Goal: Task Accomplishment & Management: Manage account settings

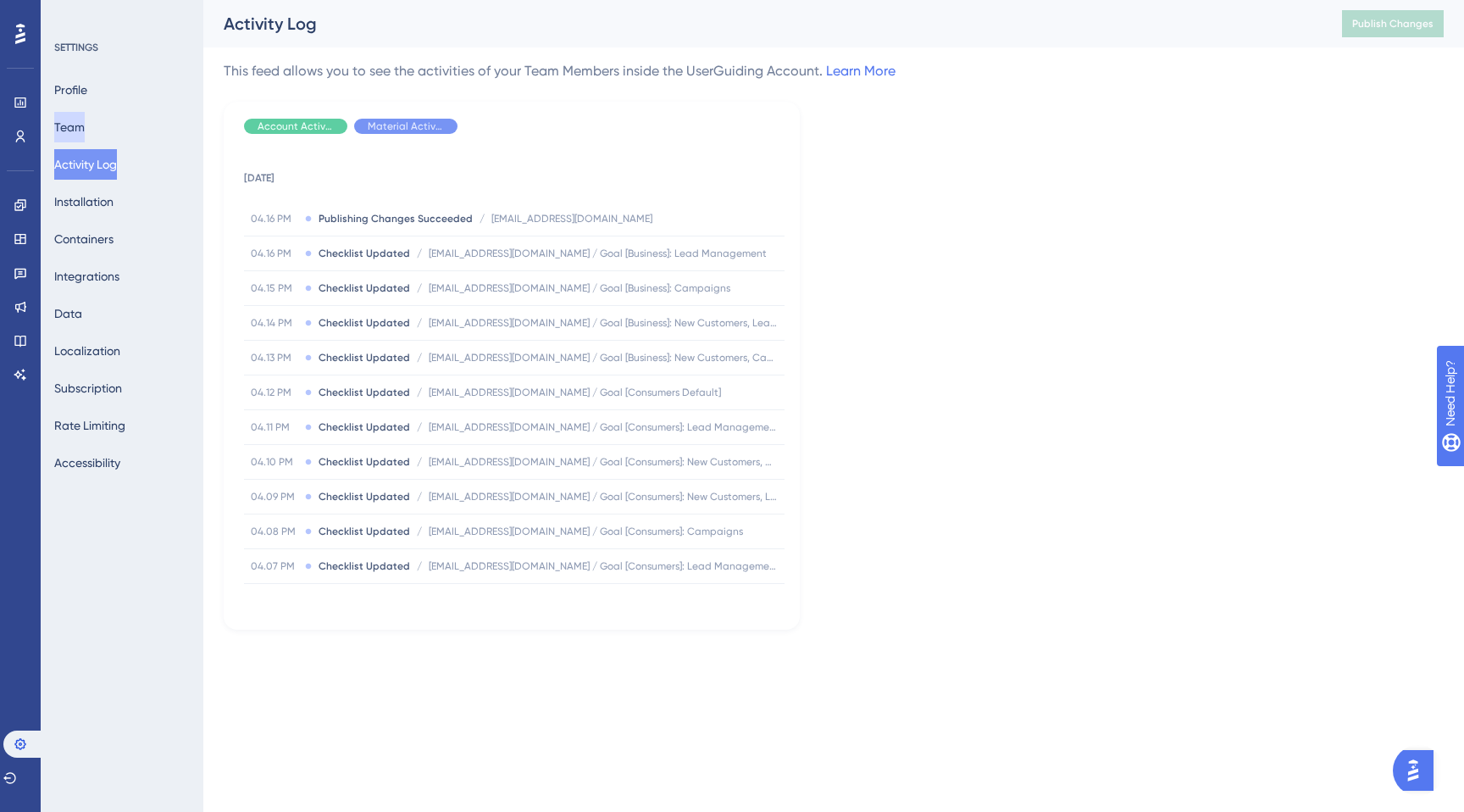
click at [84, 124] on button "Team" at bounding box center [70, 127] width 31 height 31
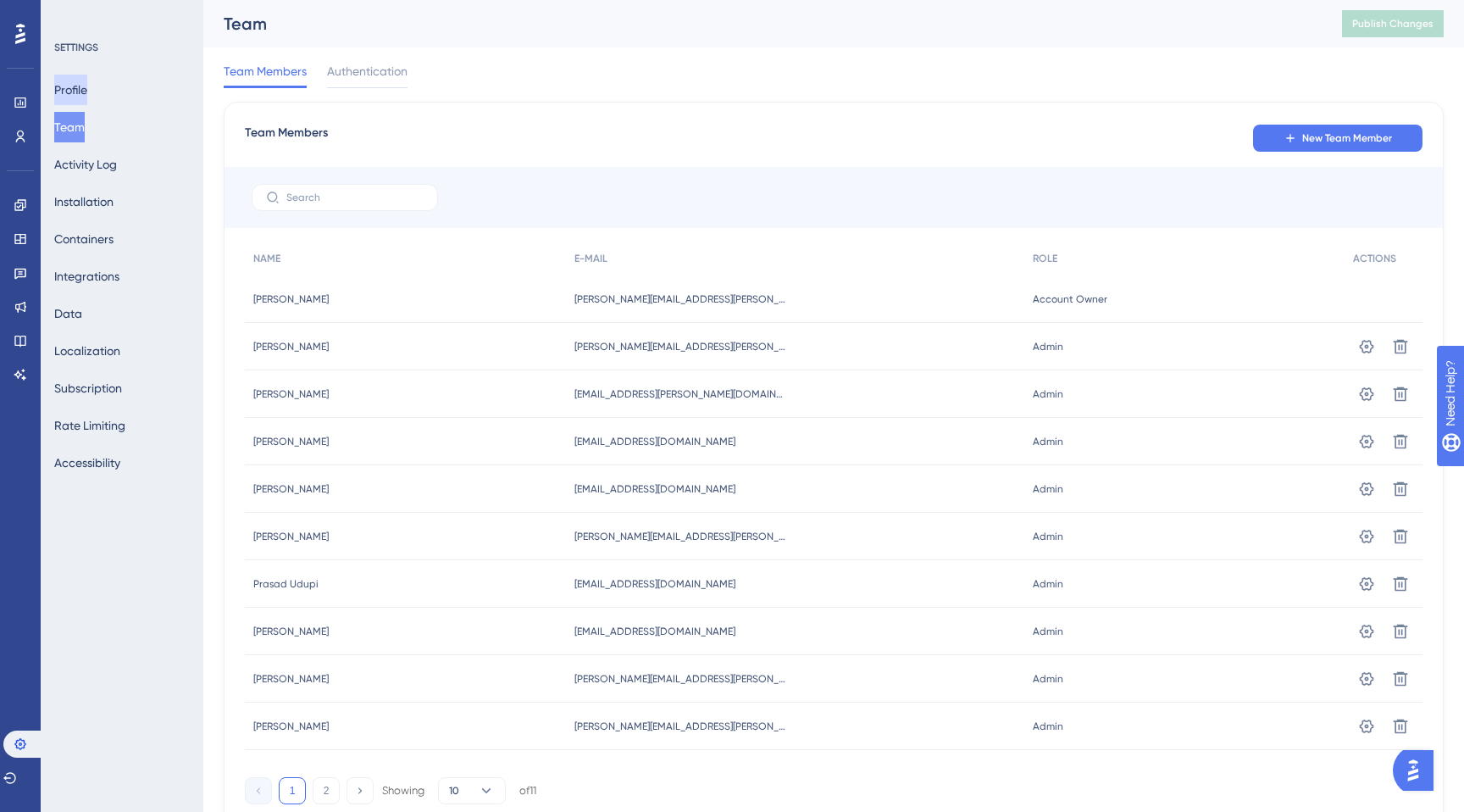
click at [83, 92] on button "Profile" at bounding box center [71, 90] width 33 height 31
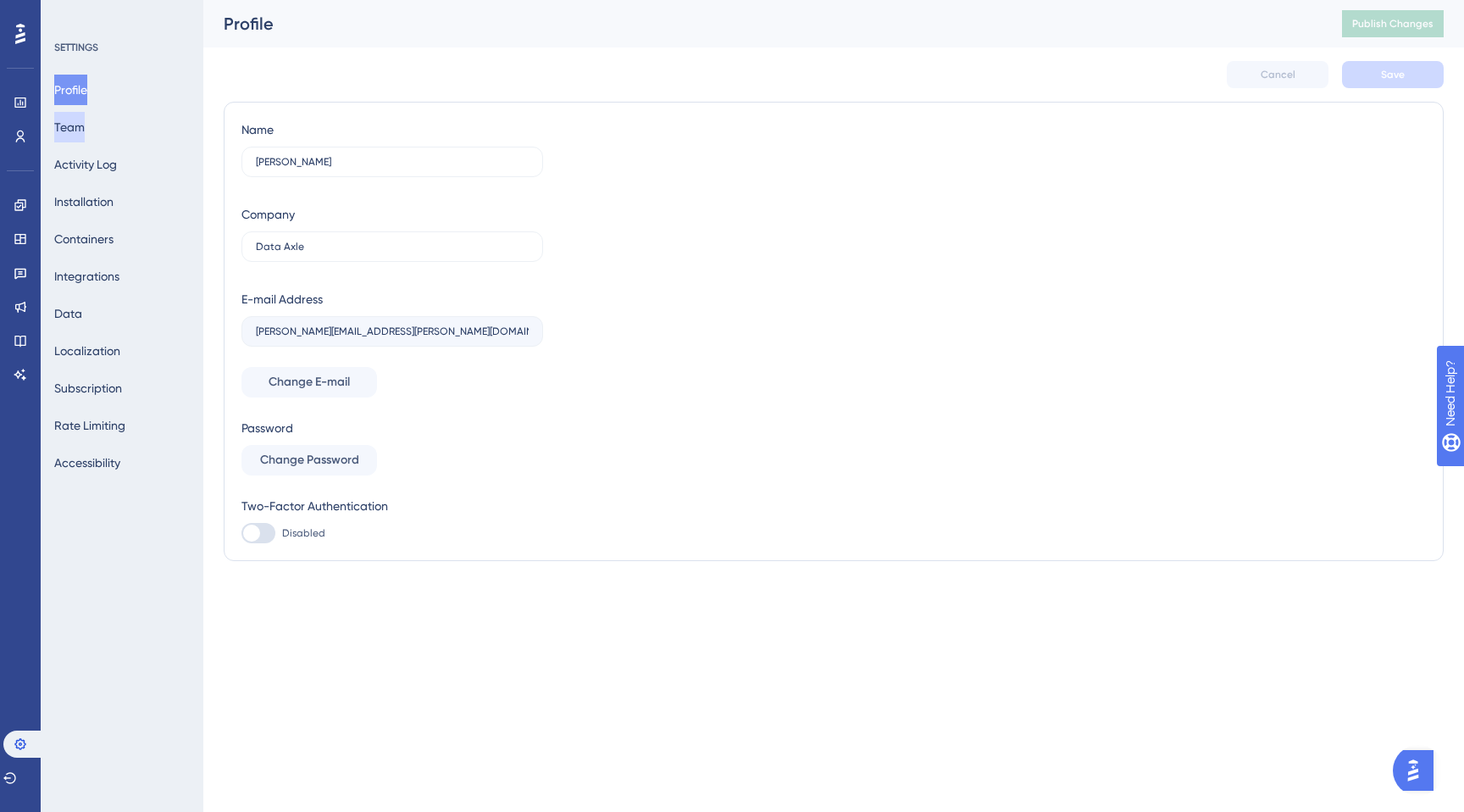
click at [75, 126] on button "Team" at bounding box center [70, 127] width 31 height 31
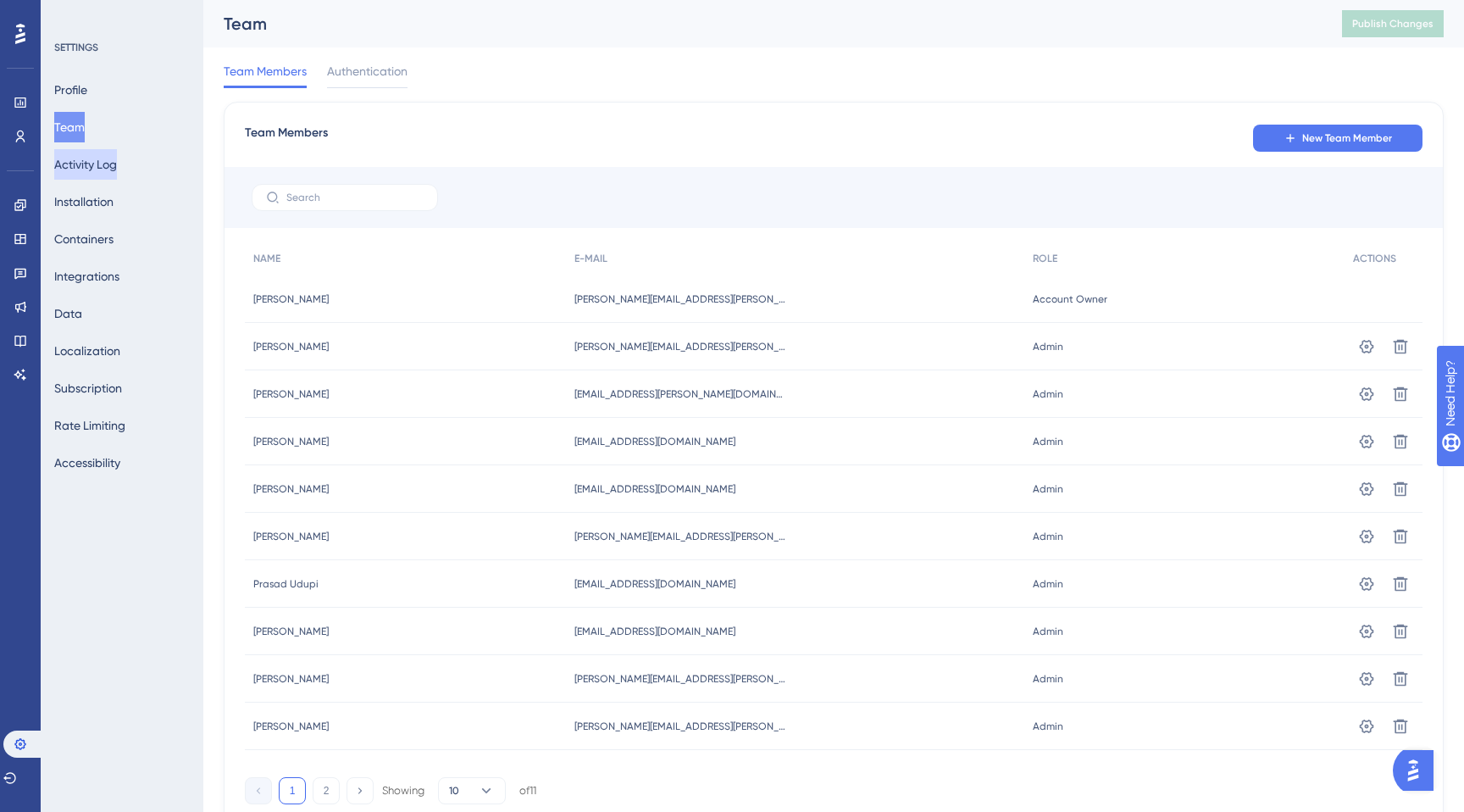
click at [106, 165] on button "Activity Log" at bounding box center [86, 165] width 63 height 31
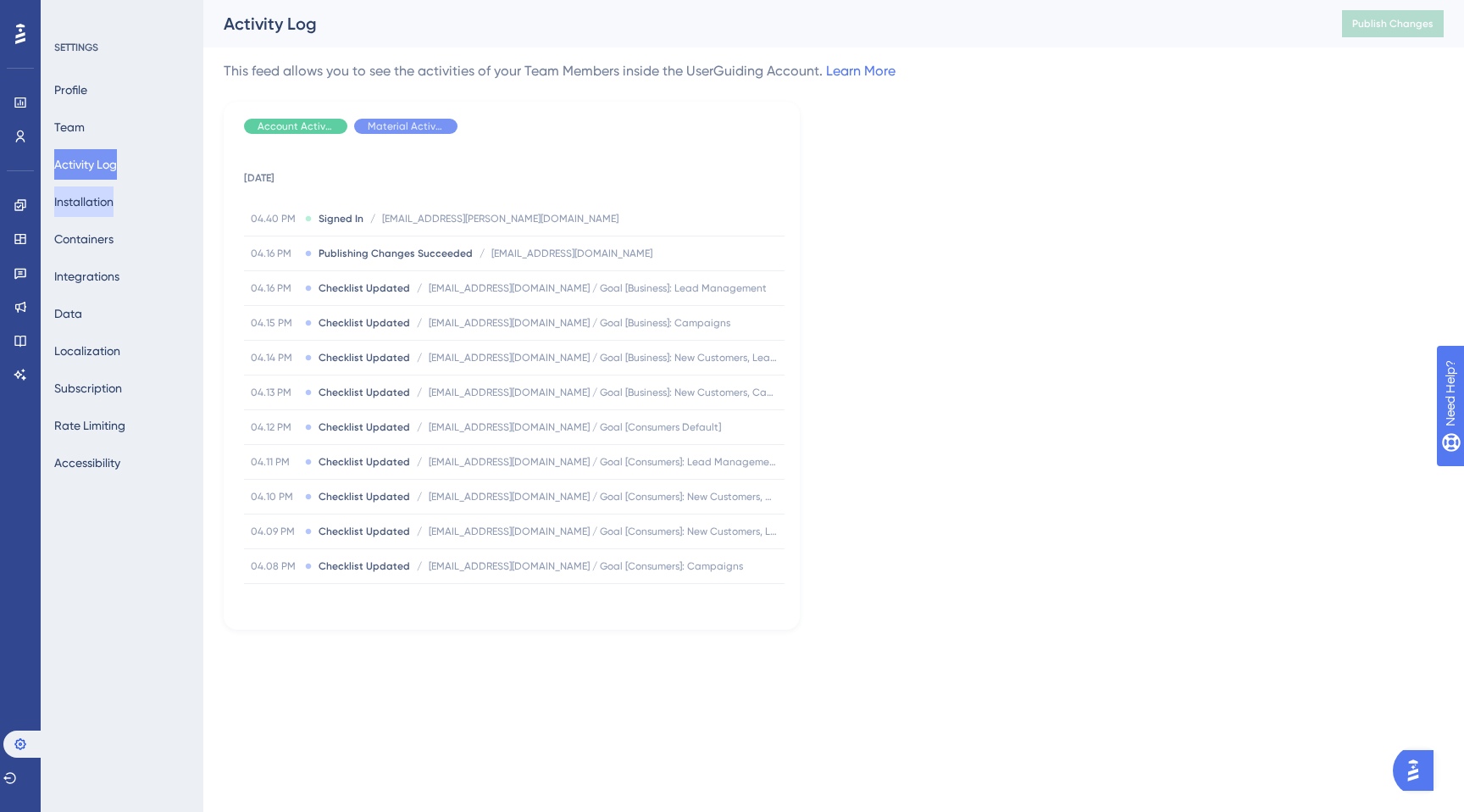
click at [98, 214] on button "Installation" at bounding box center [84, 202] width 59 height 31
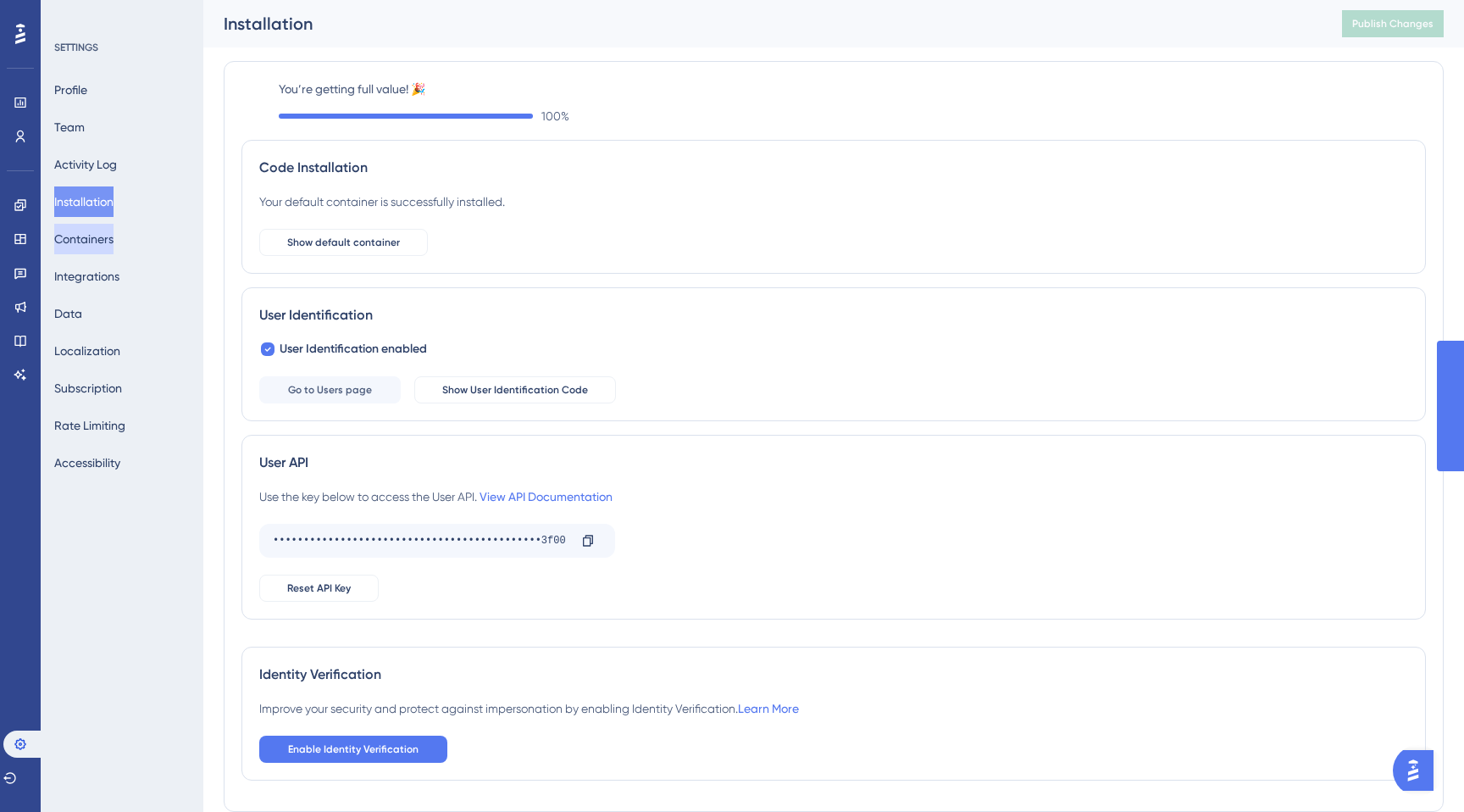
click at [107, 232] on button "Containers" at bounding box center [84, 239] width 59 height 31
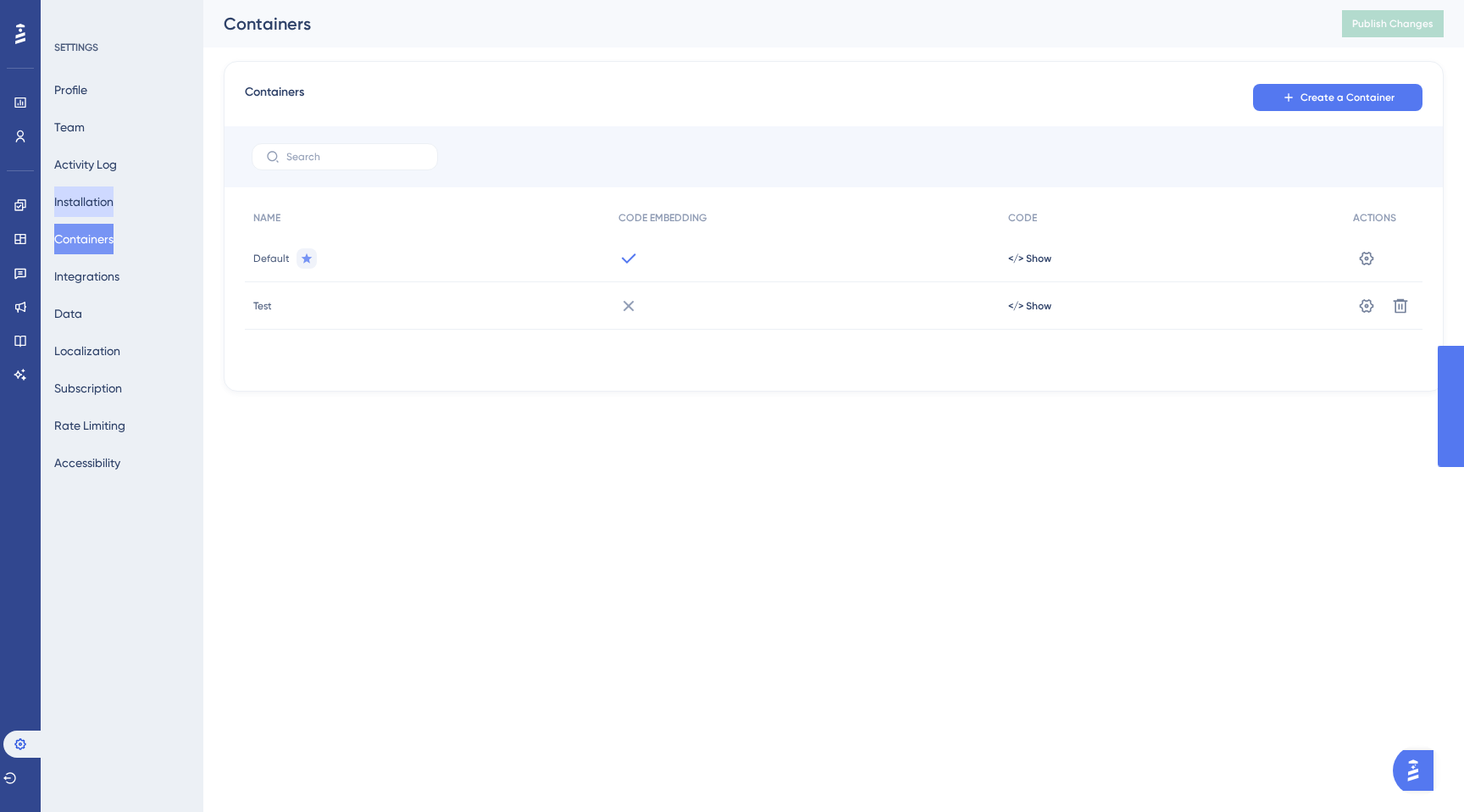
click at [101, 209] on button "Installation" at bounding box center [84, 202] width 59 height 31
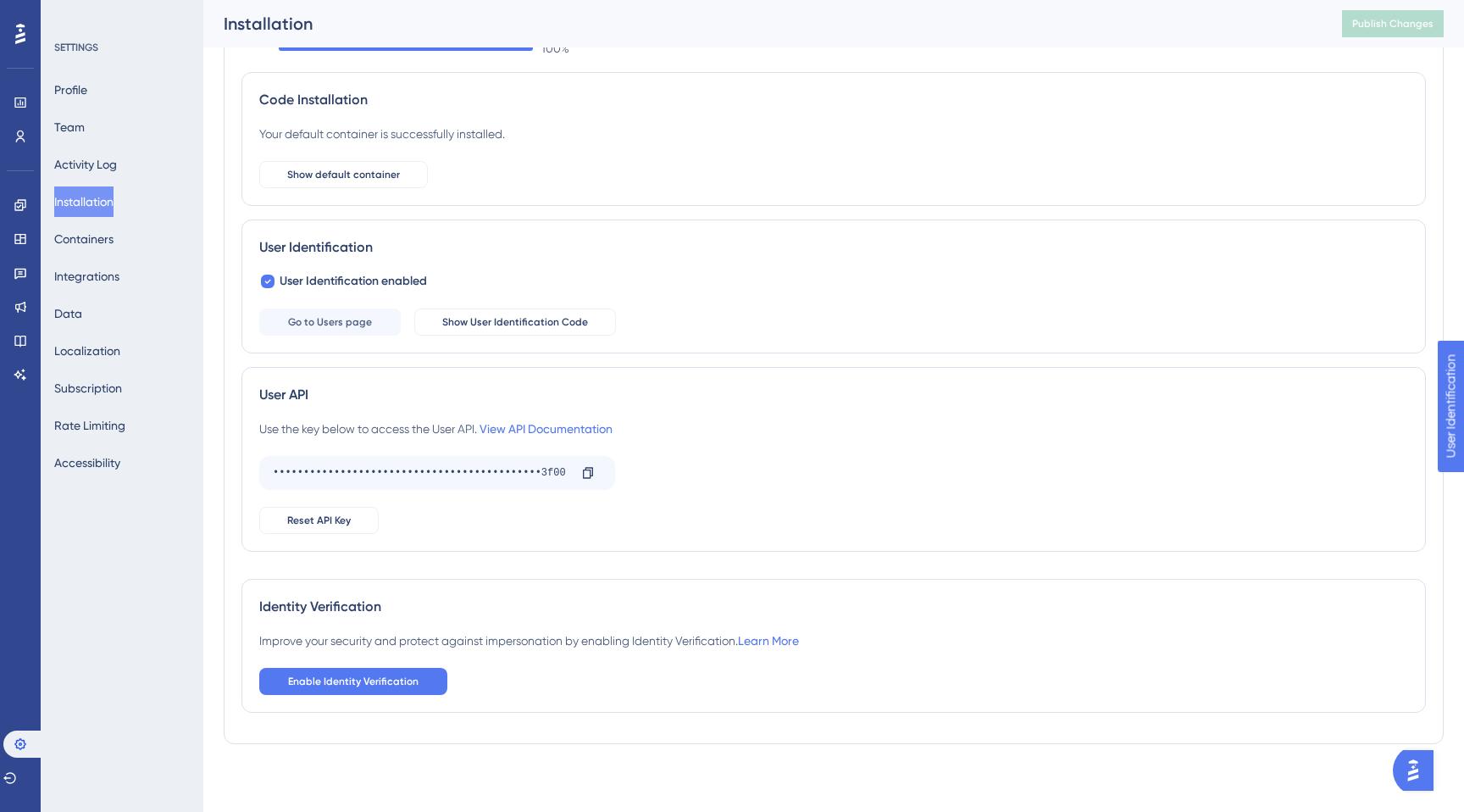
scroll to position [79, 0]
click at [565, 426] on link "View API Documentation" at bounding box center [546, 431] width 133 height 14
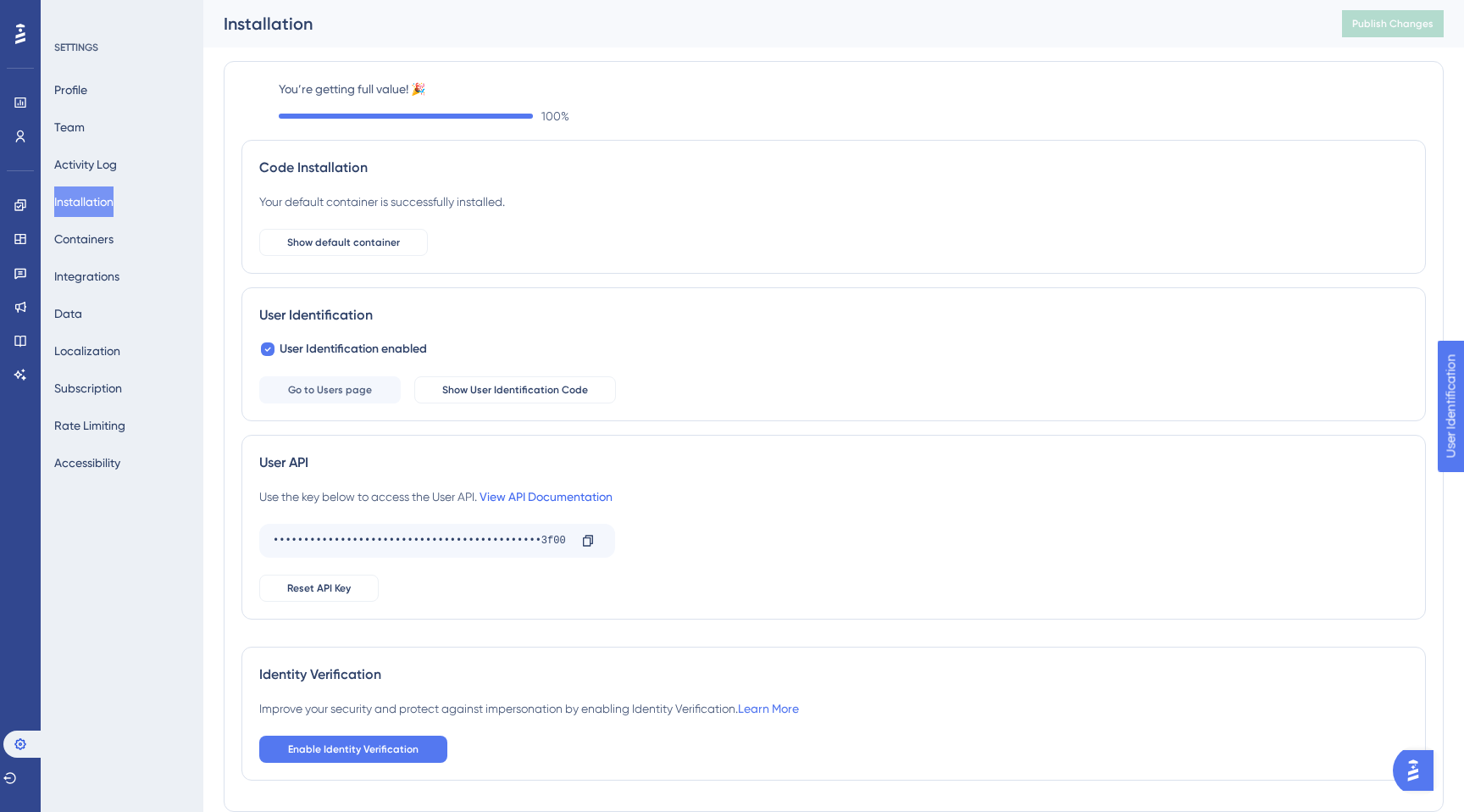
scroll to position [81, 0]
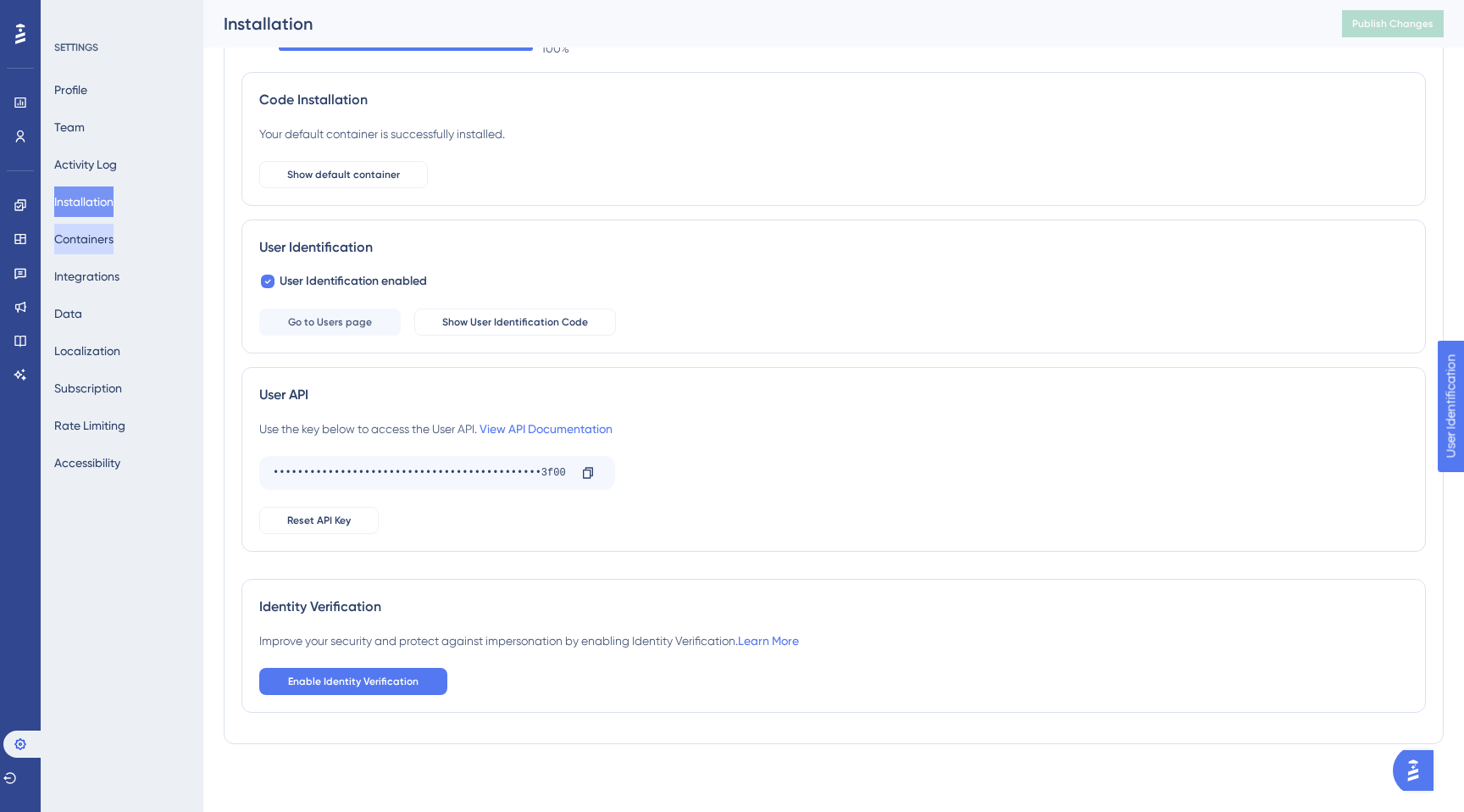
click at [79, 245] on button "Containers" at bounding box center [84, 239] width 59 height 31
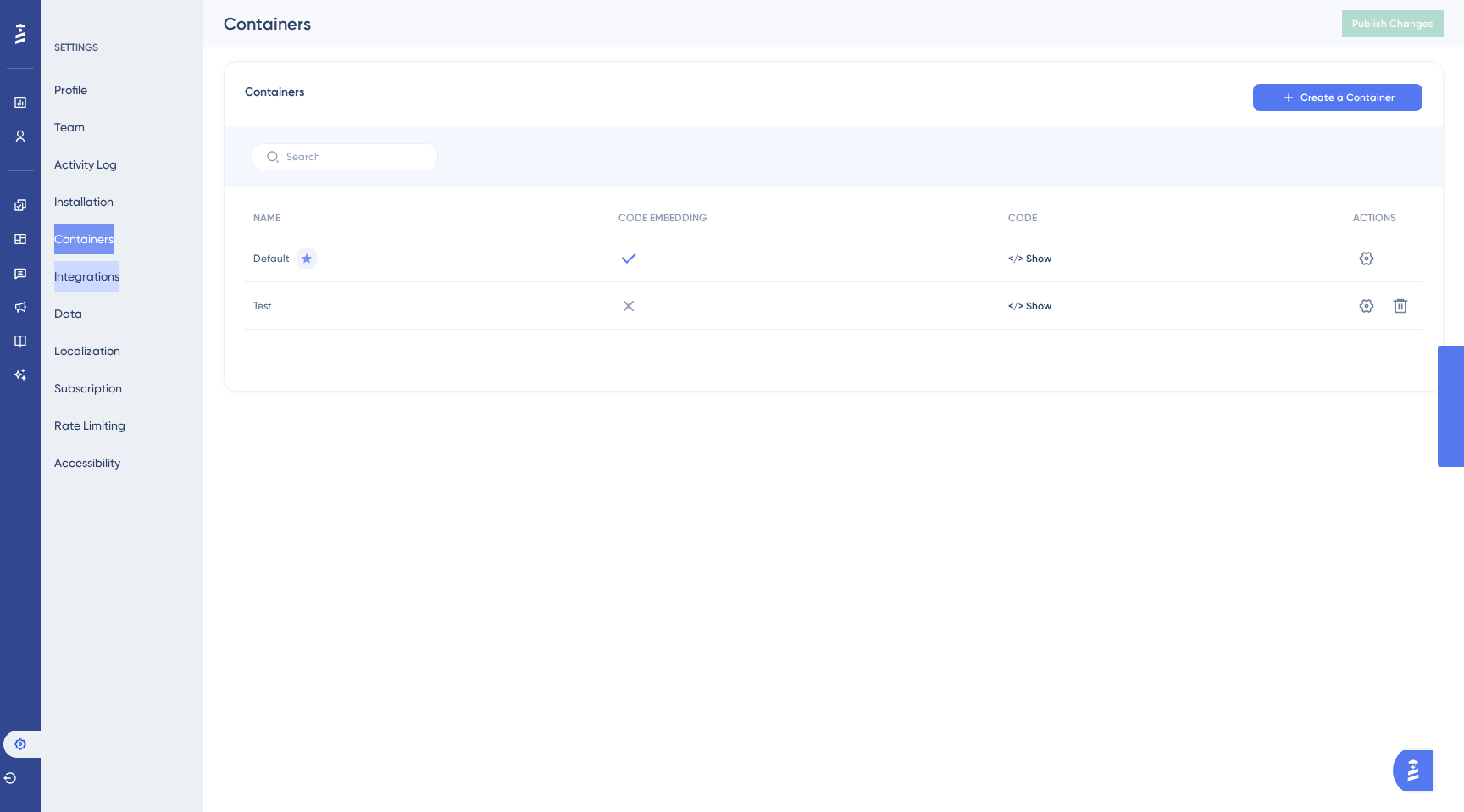
click at [102, 281] on button "Integrations" at bounding box center [87, 277] width 66 height 31
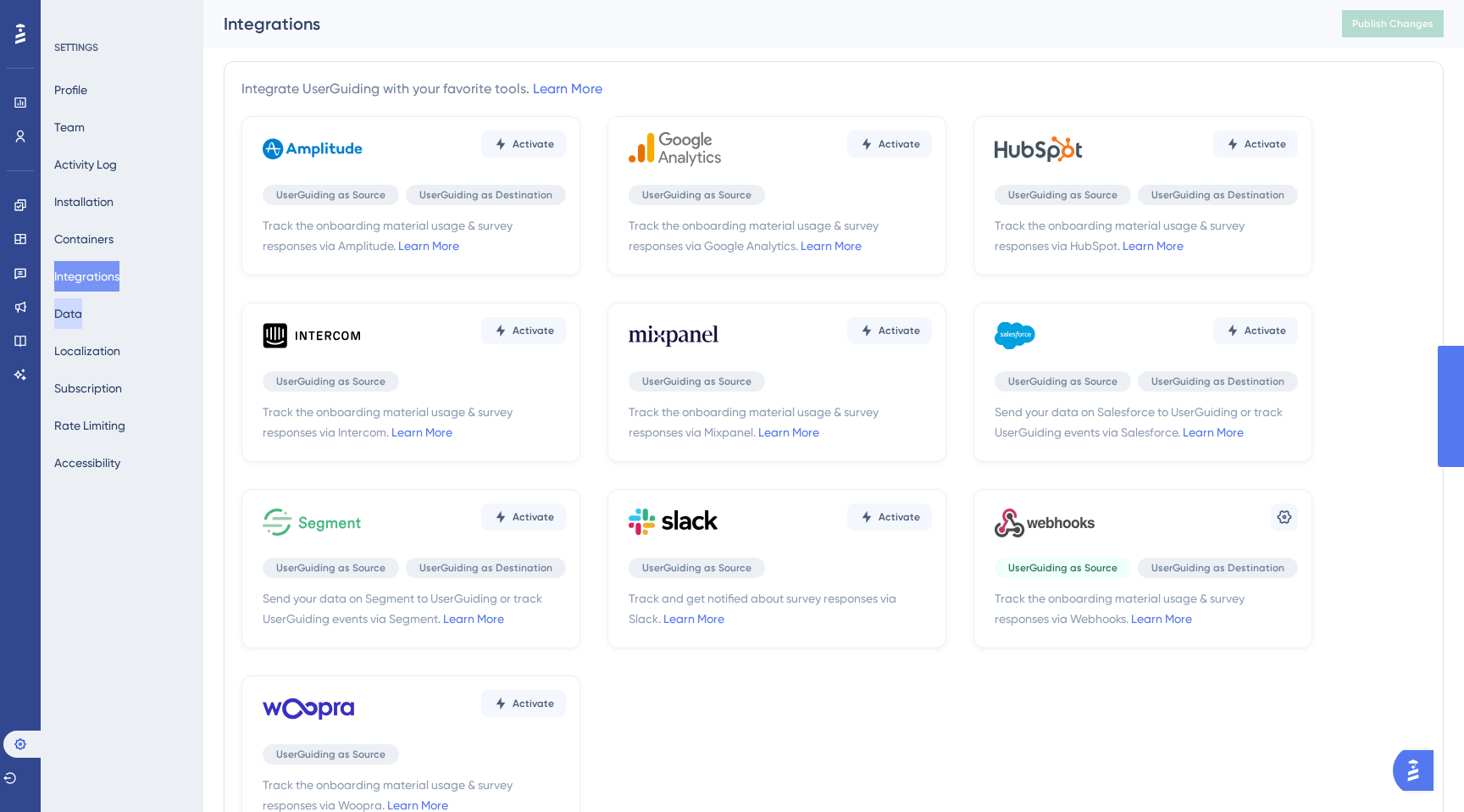
click at [82, 312] on button "Data" at bounding box center [68, 314] width 28 height 31
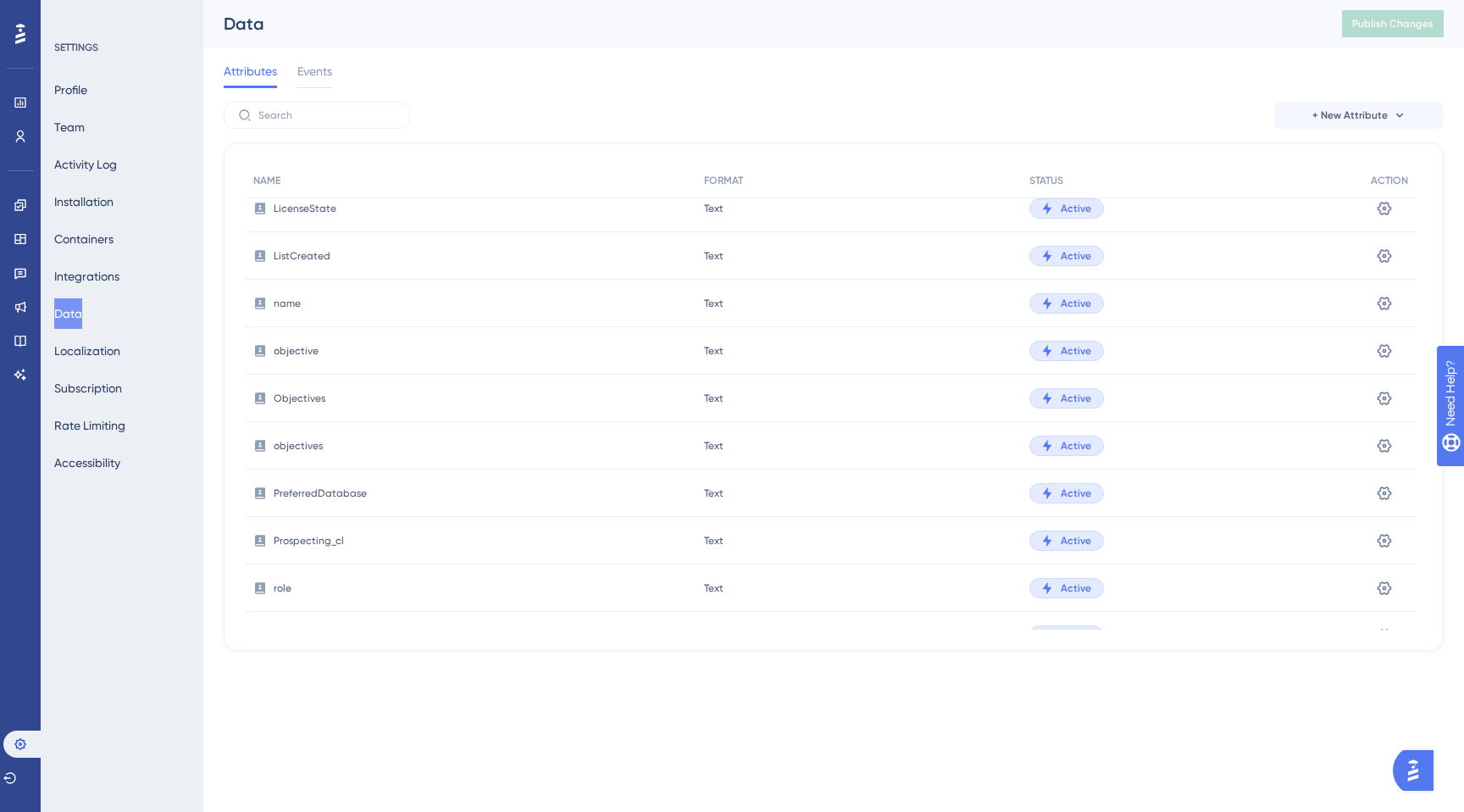
scroll to position [1913, 0]
click at [1388, 586] on icon at bounding box center [1385, 585] width 17 height 17
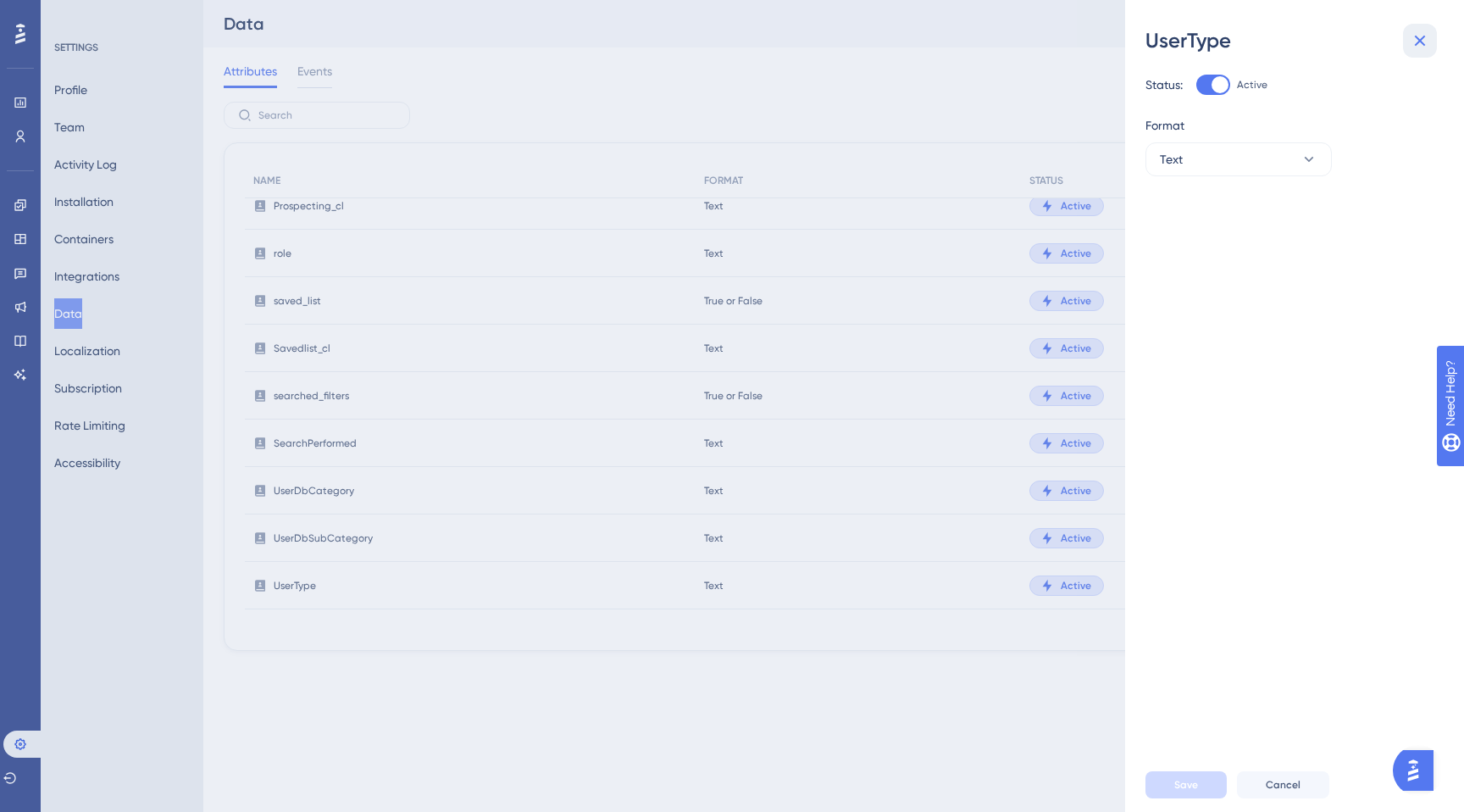
click at [1417, 39] on icon at bounding box center [1420, 41] width 20 height 20
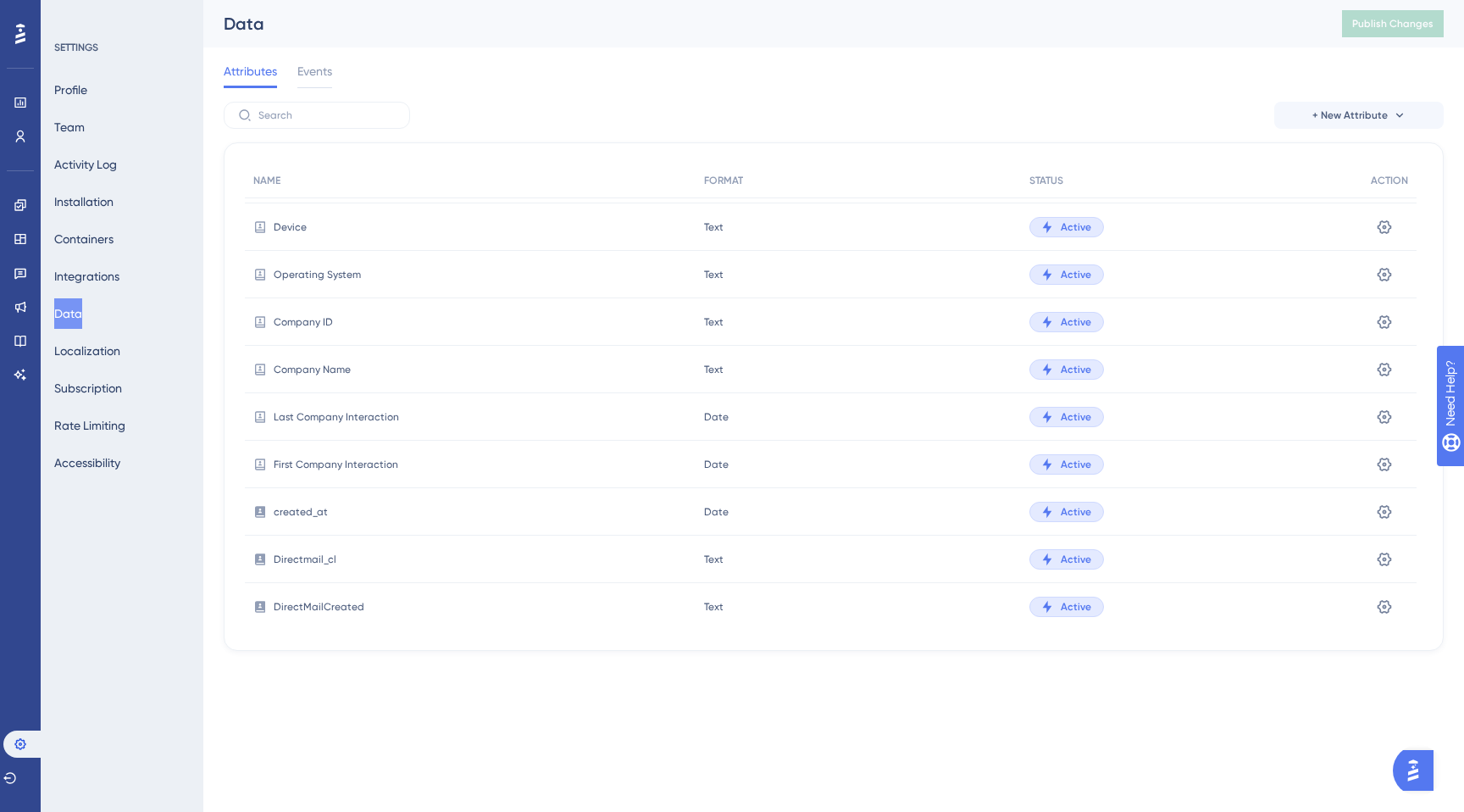
scroll to position [0, 0]
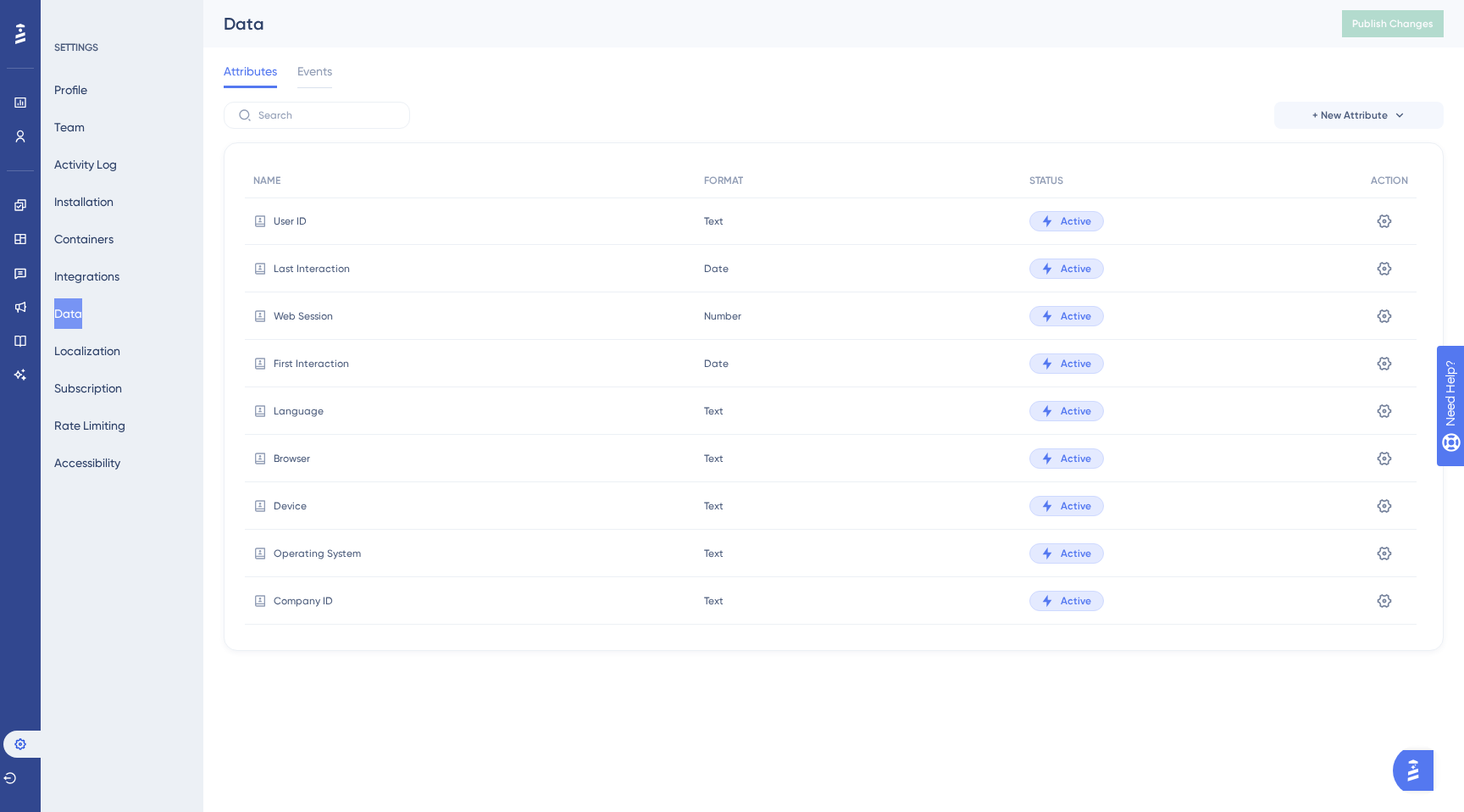
click at [333, 82] on div "Attributes Events" at bounding box center [834, 75] width 1220 height 55
click at [313, 71] on span "Events" at bounding box center [315, 71] width 35 height 20
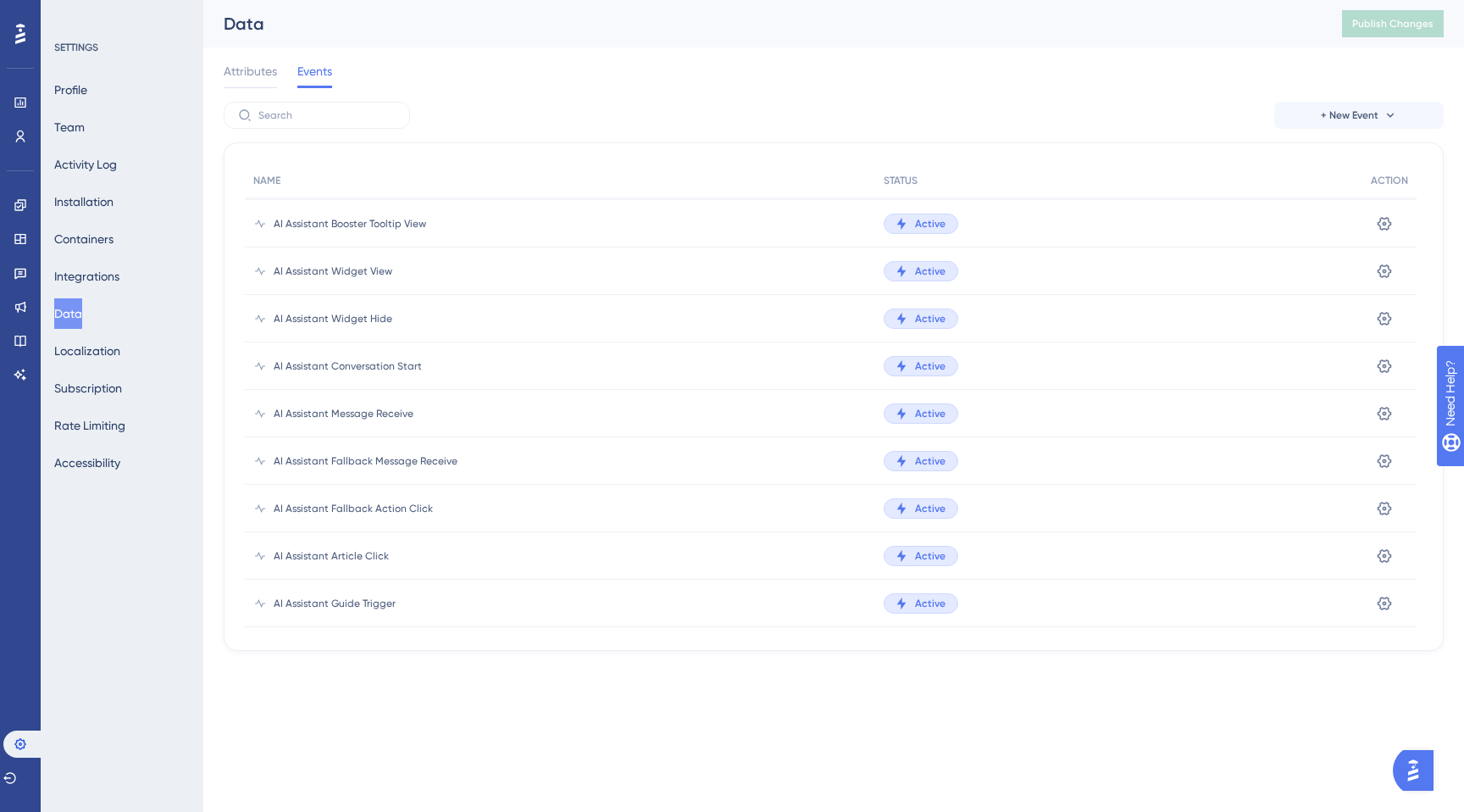
scroll to position [1534, 0]
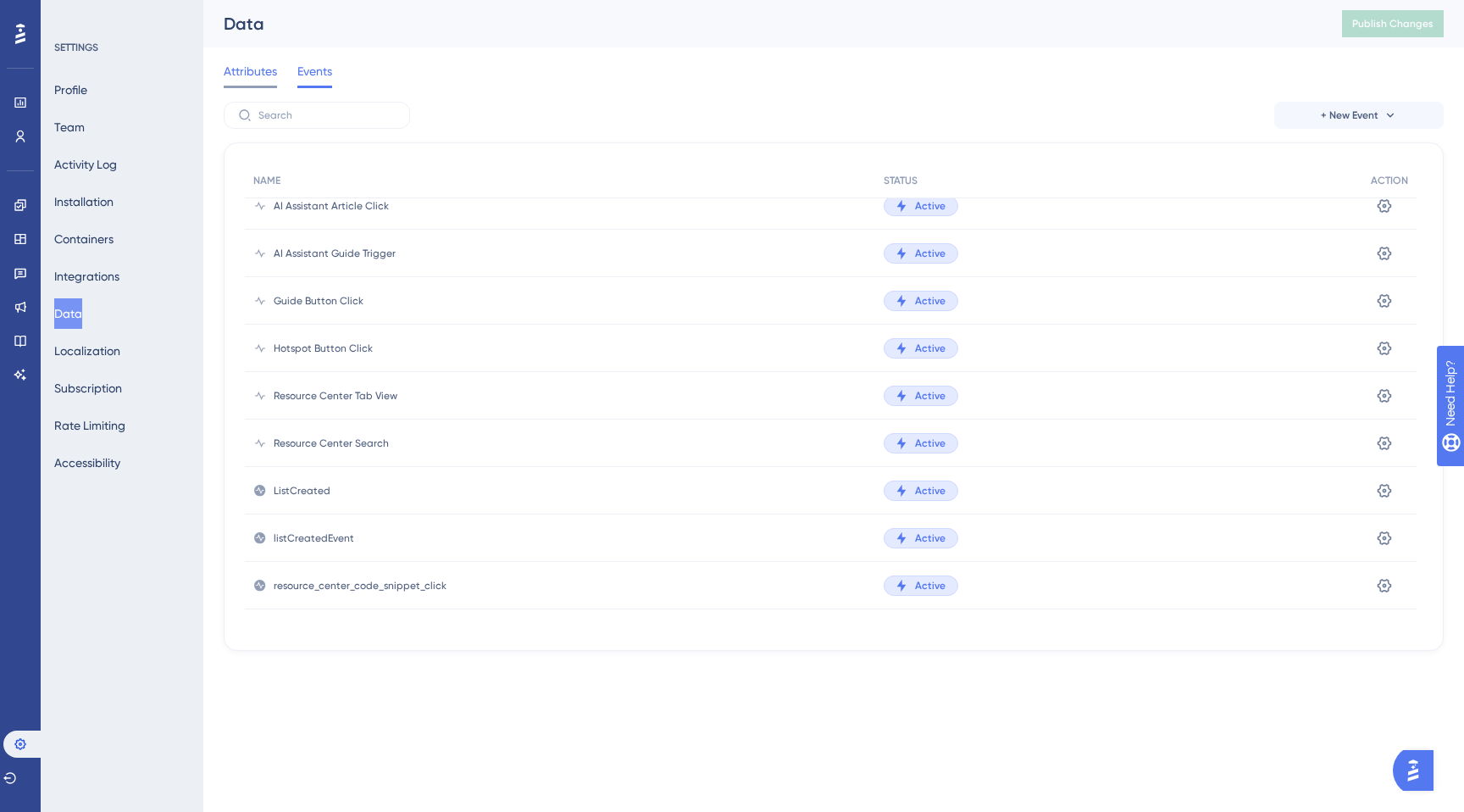
click at [253, 66] on span "Attributes" at bounding box center [250, 71] width 54 height 20
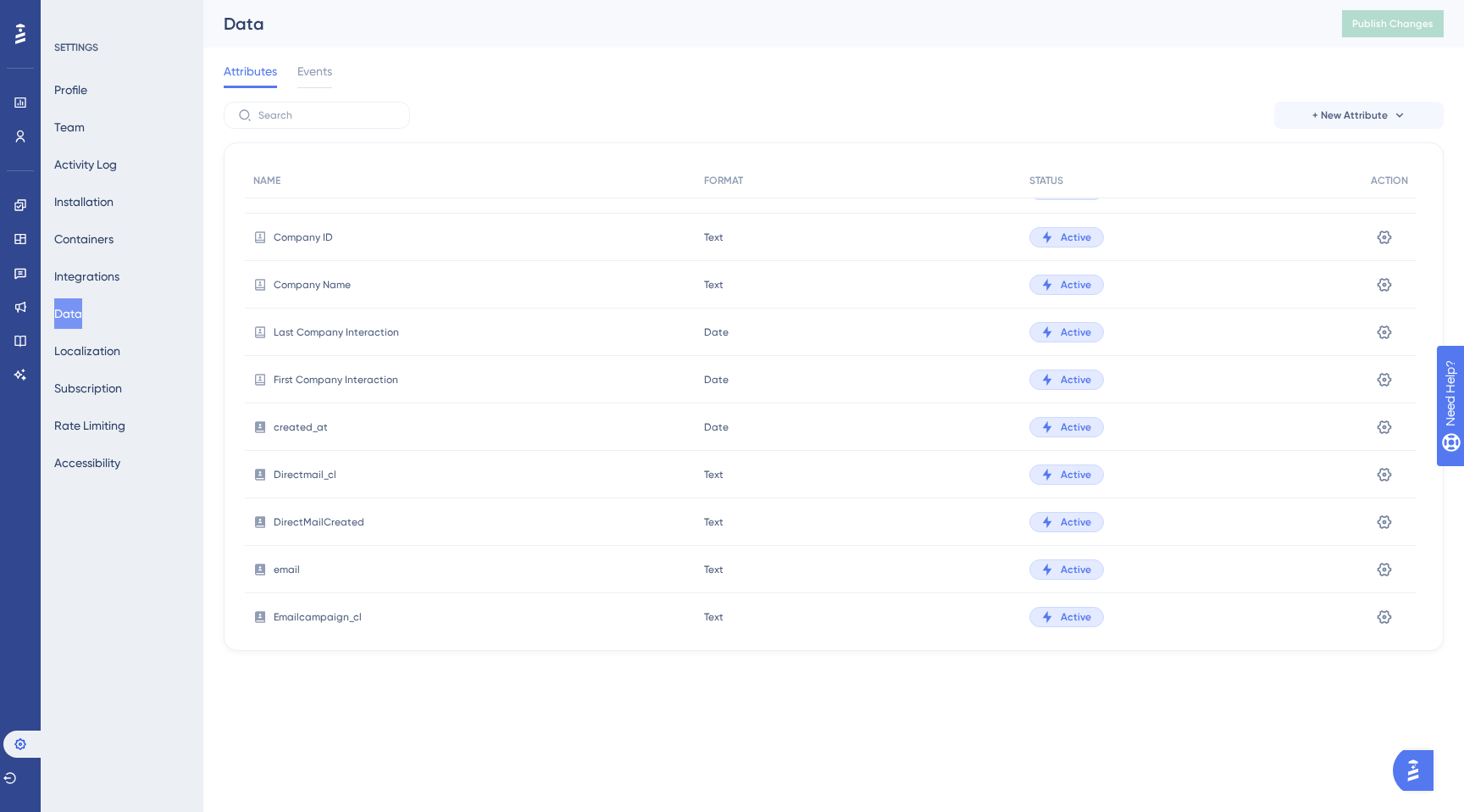
scroll to position [364, 0]
click at [1389, 474] on icon at bounding box center [1385, 472] width 15 height 14
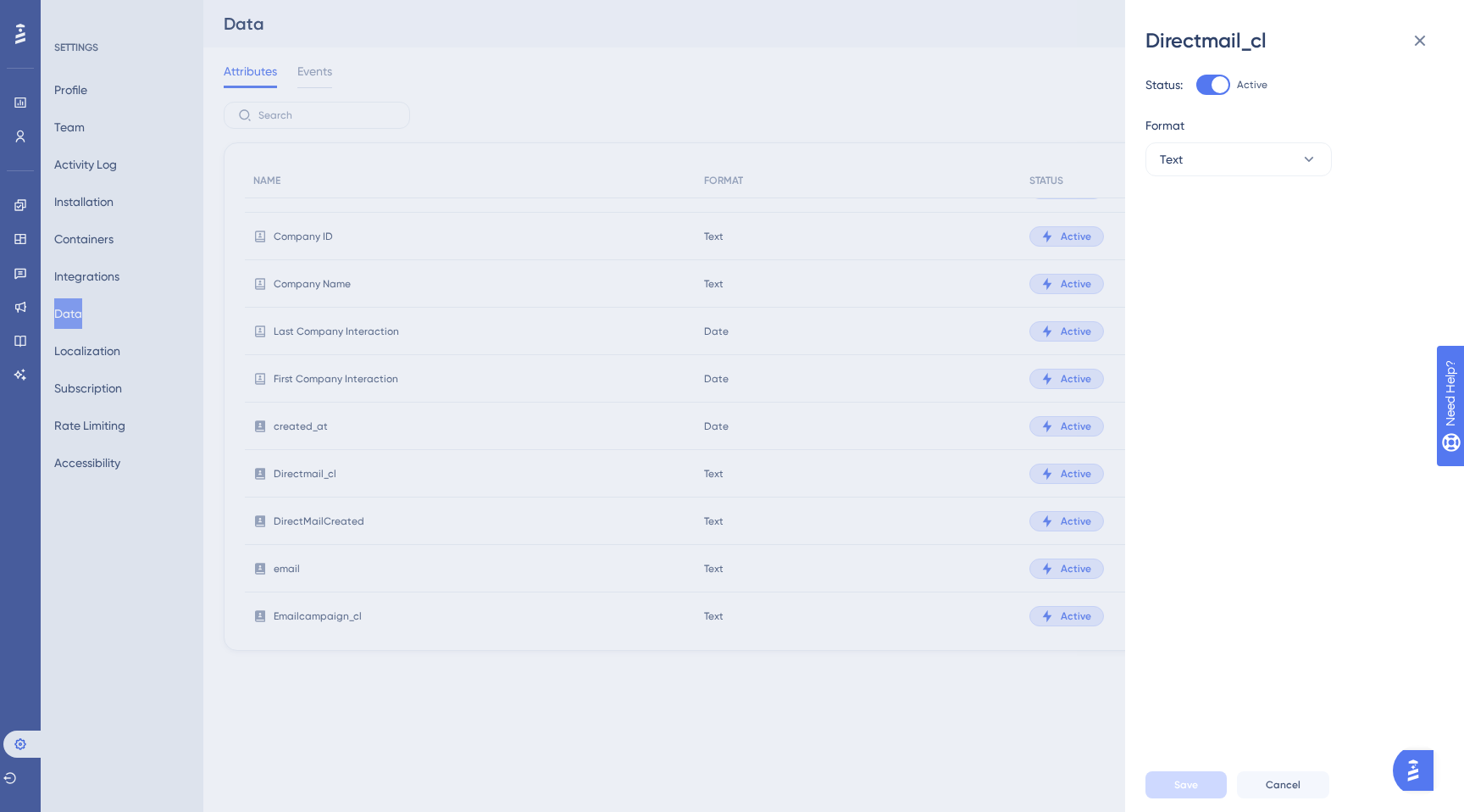
click at [1215, 90] on div at bounding box center [1220, 85] width 17 height 17
click at [1196, 86] on input "Active" at bounding box center [1195, 85] width 1 height 1
checkbox input "false"
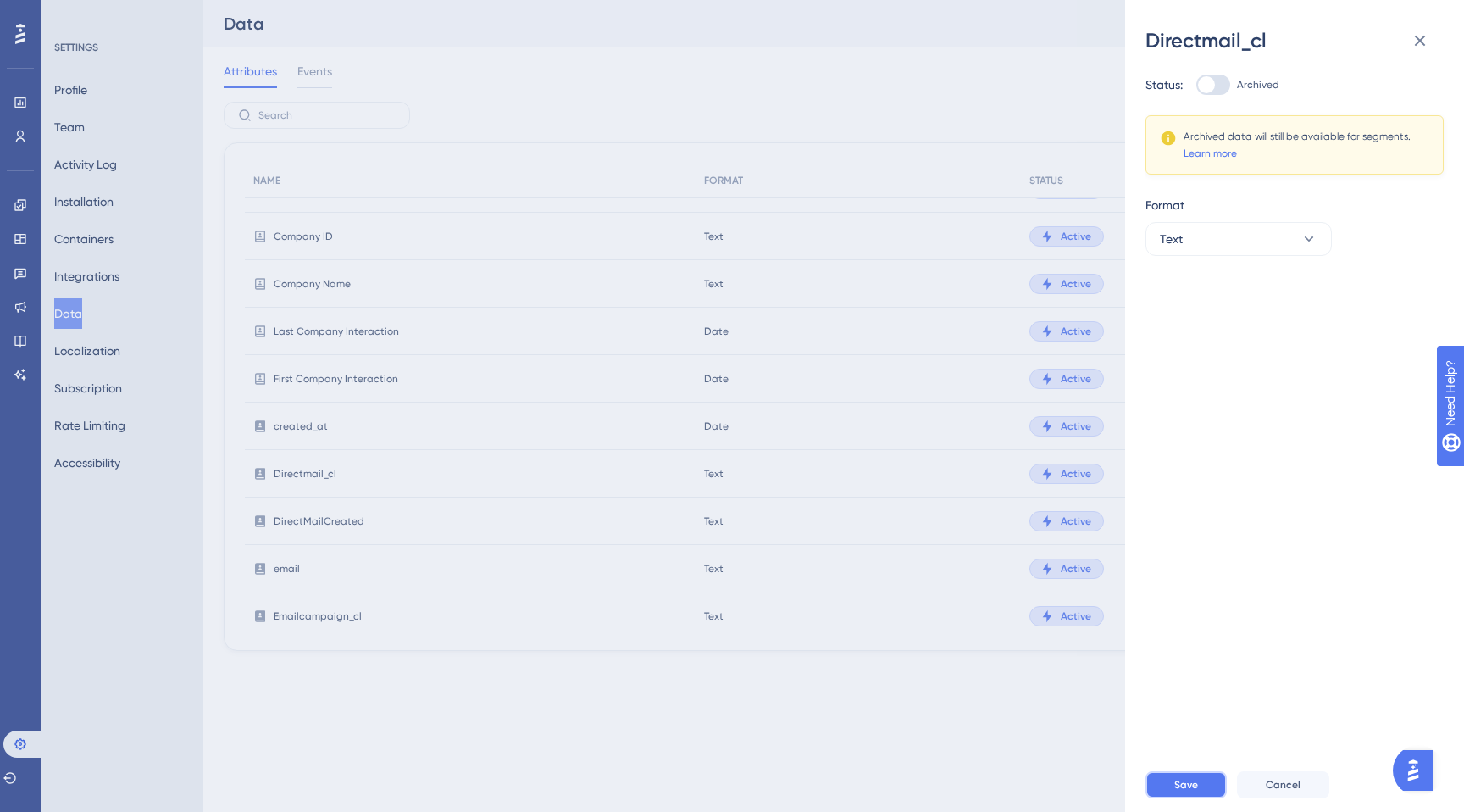
click at [1202, 785] on button "Save" at bounding box center [1185, 785] width 81 height 27
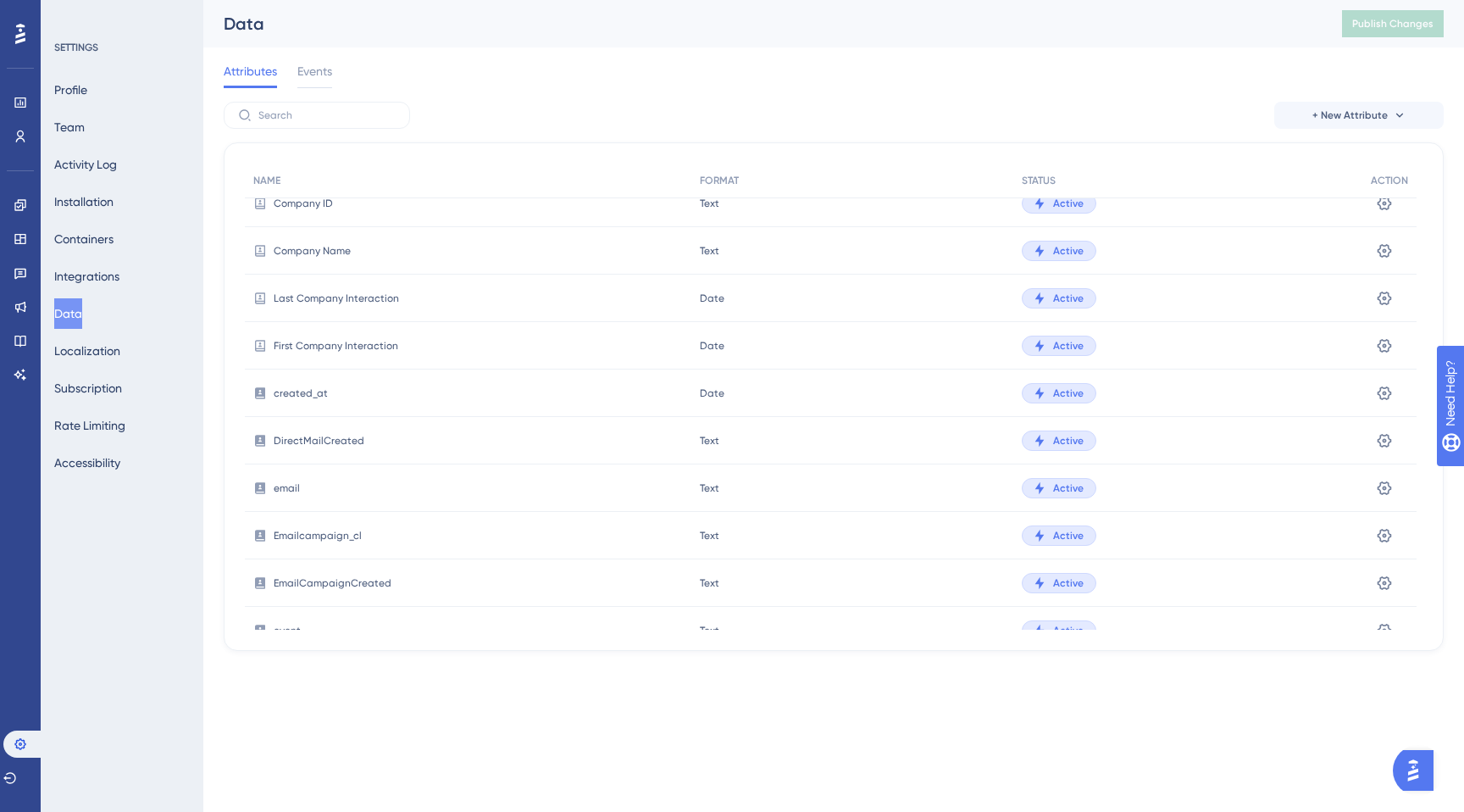
scroll to position [398, 0]
click at [1386, 533] on icon at bounding box center [1385, 533] width 15 height 14
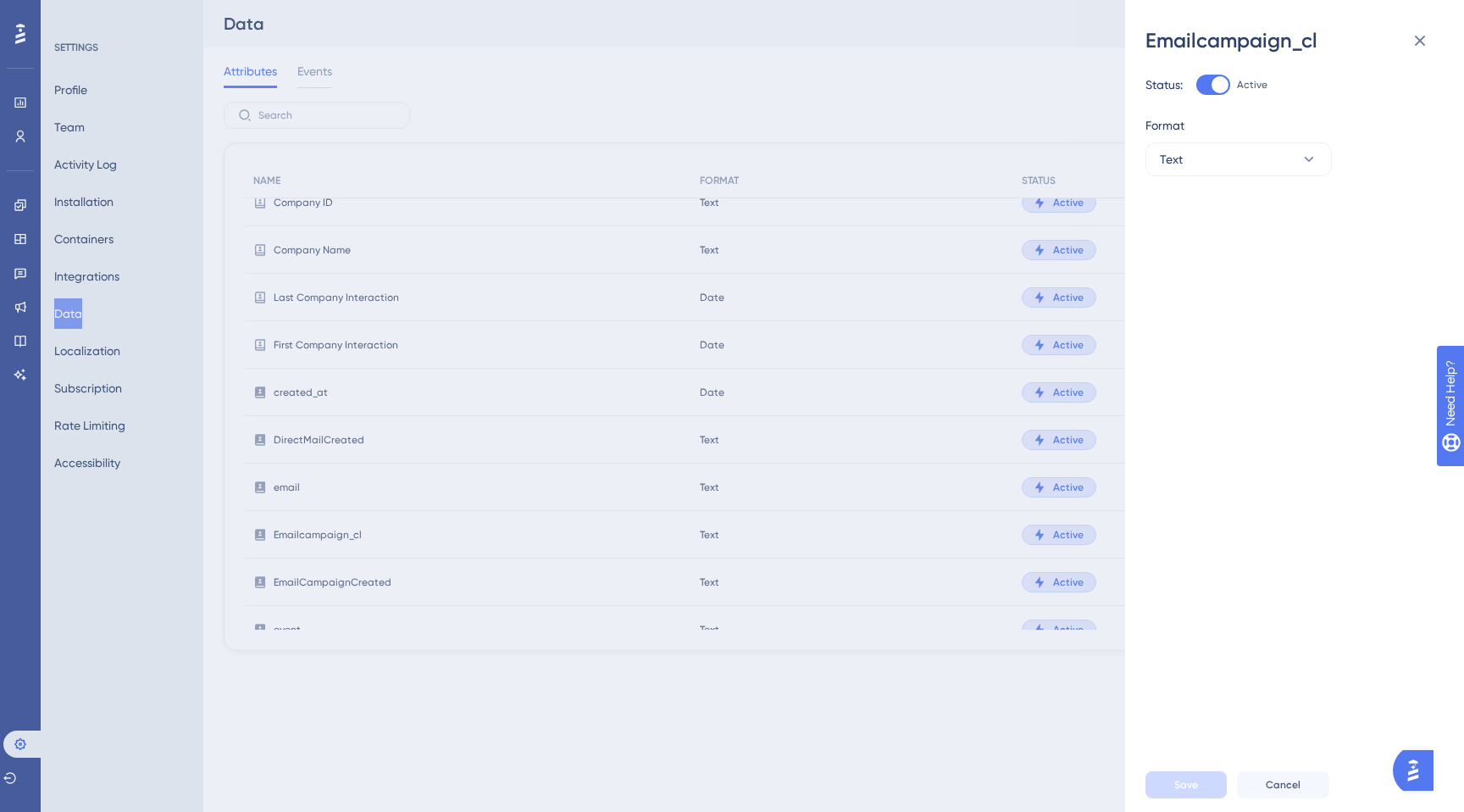
click at [1232, 94] on label "Active" at bounding box center [1232, 85] width 71 height 20
click at [1196, 86] on input "Active" at bounding box center [1195, 85] width 1 height 1
checkbox input "false"
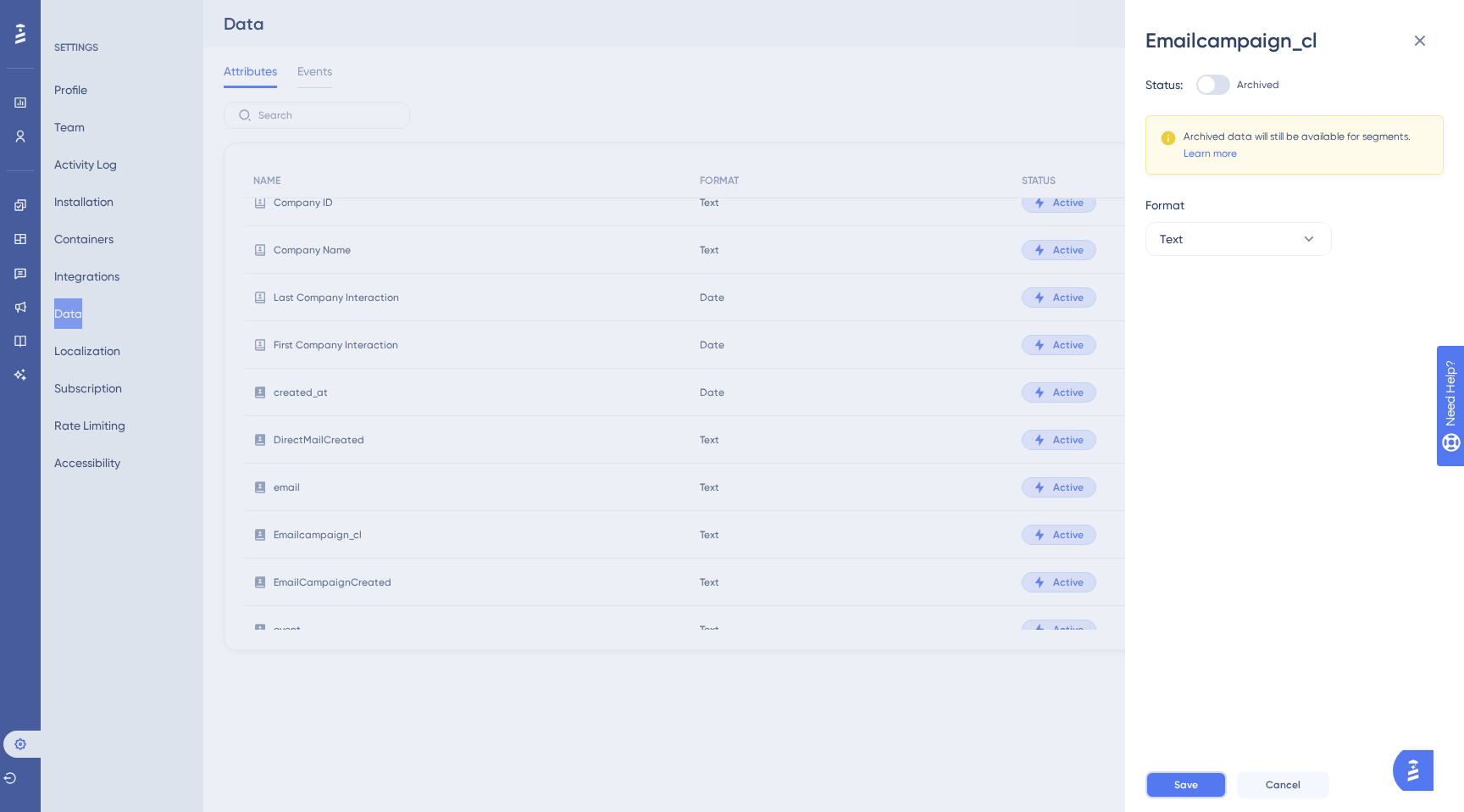
click at [1192, 777] on span "Save" at bounding box center [1186, 784] width 24 height 14
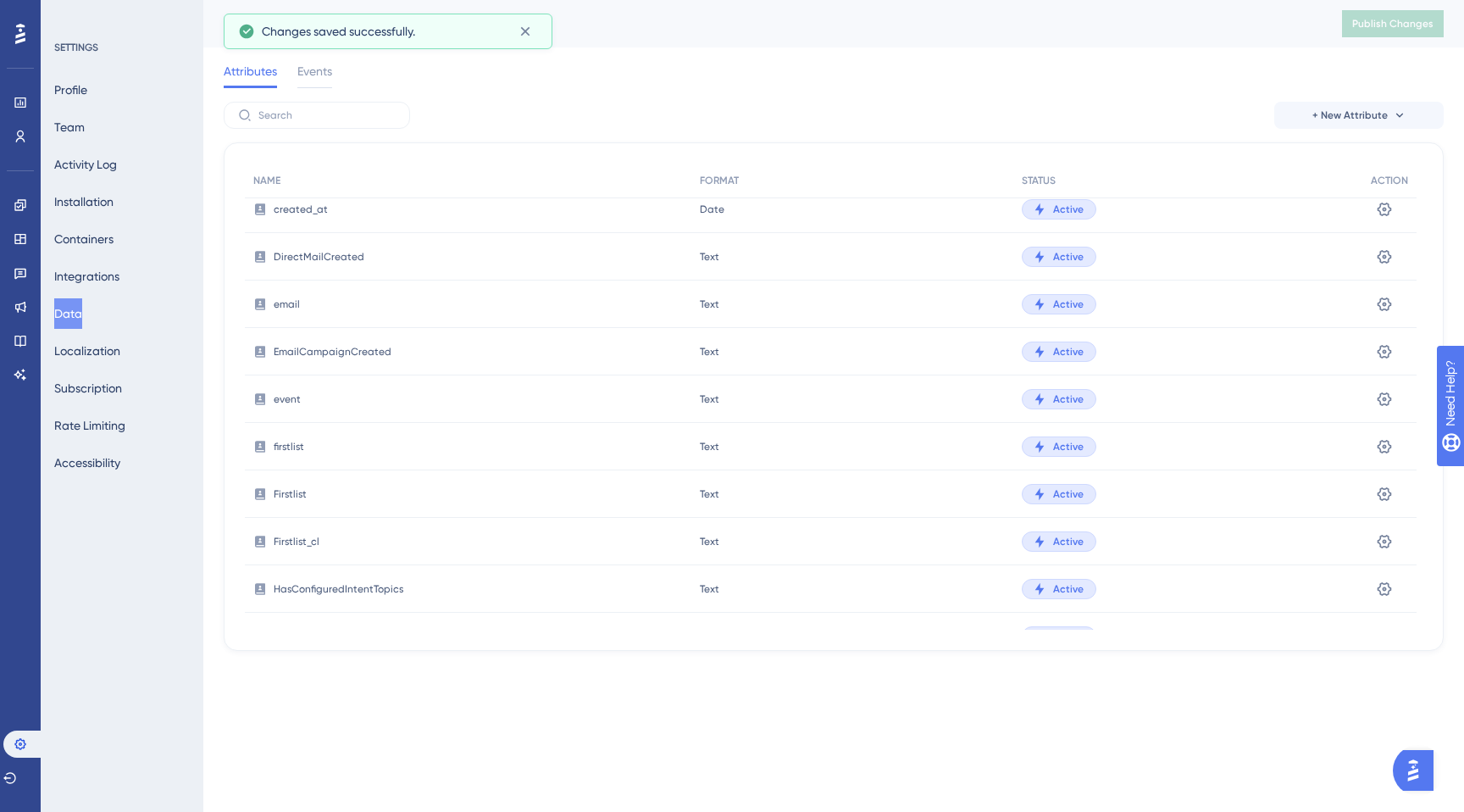
scroll to position [586, 0]
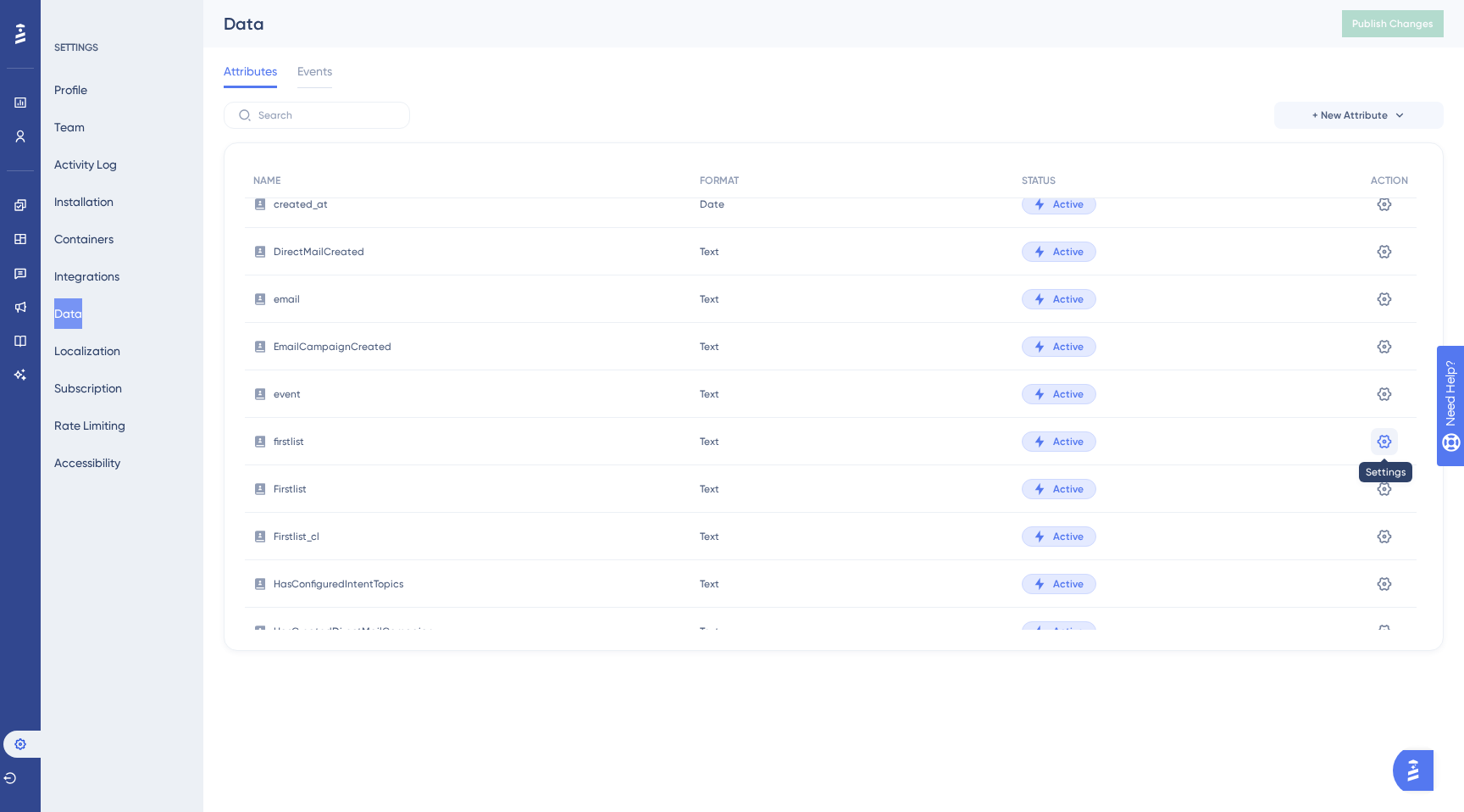
click at [1384, 443] on icon at bounding box center [1385, 442] width 17 height 17
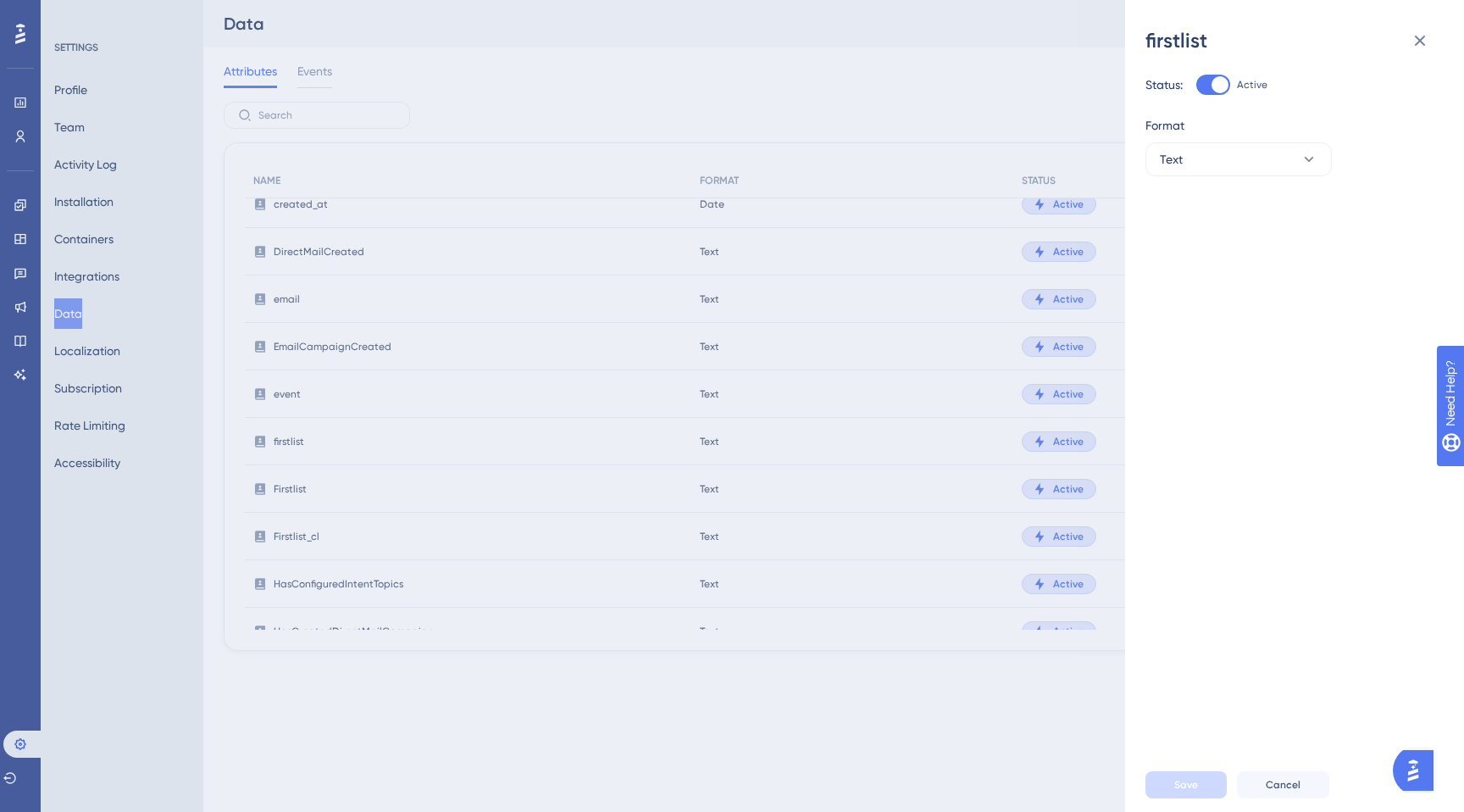
click at [1202, 82] on div at bounding box center [1213, 85] width 34 height 20
click at [1196, 85] on input "Active" at bounding box center [1195, 85] width 1 height 1
checkbox input "false"
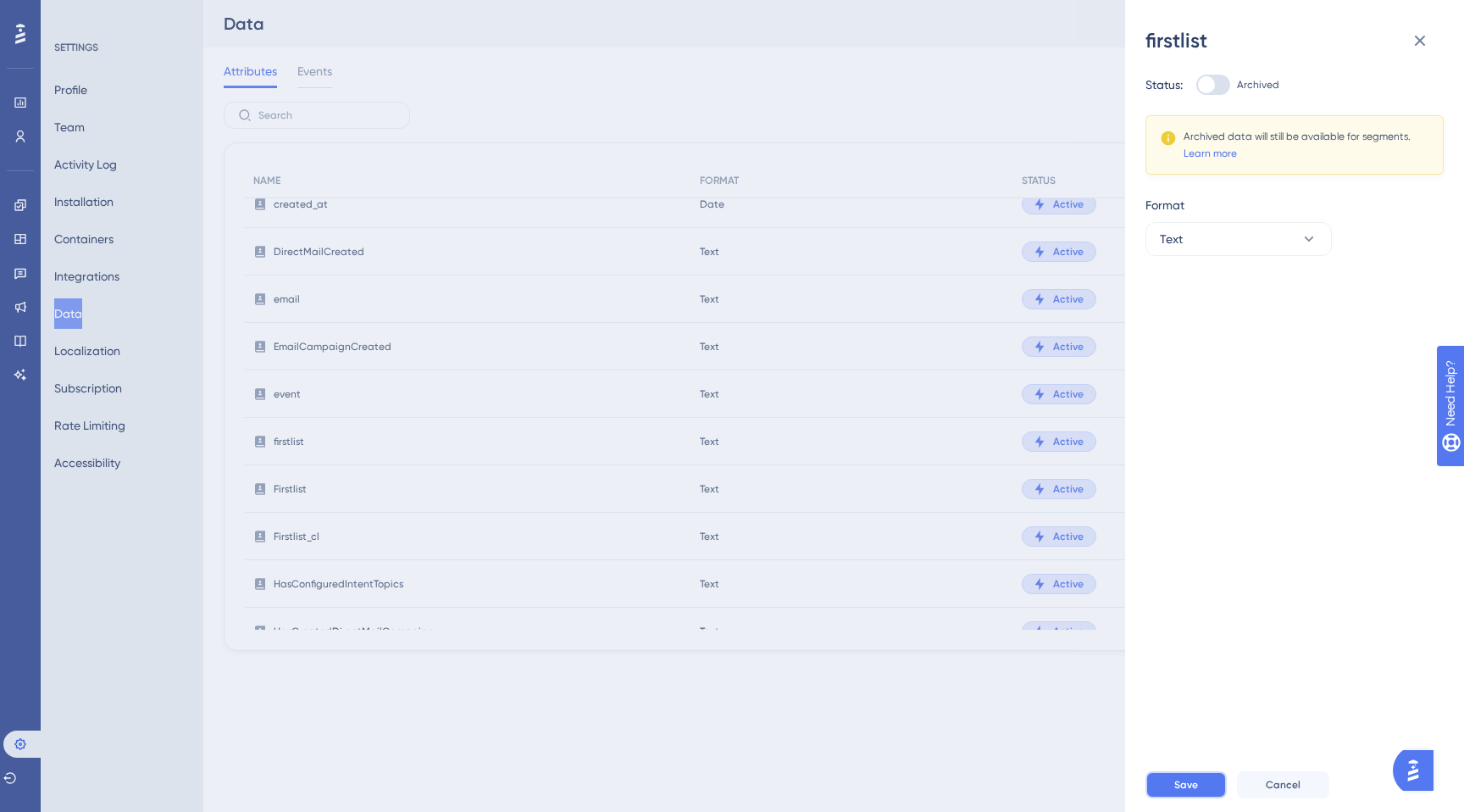
click at [1173, 781] on button "Save" at bounding box center [1185, 785] width 81 height 27
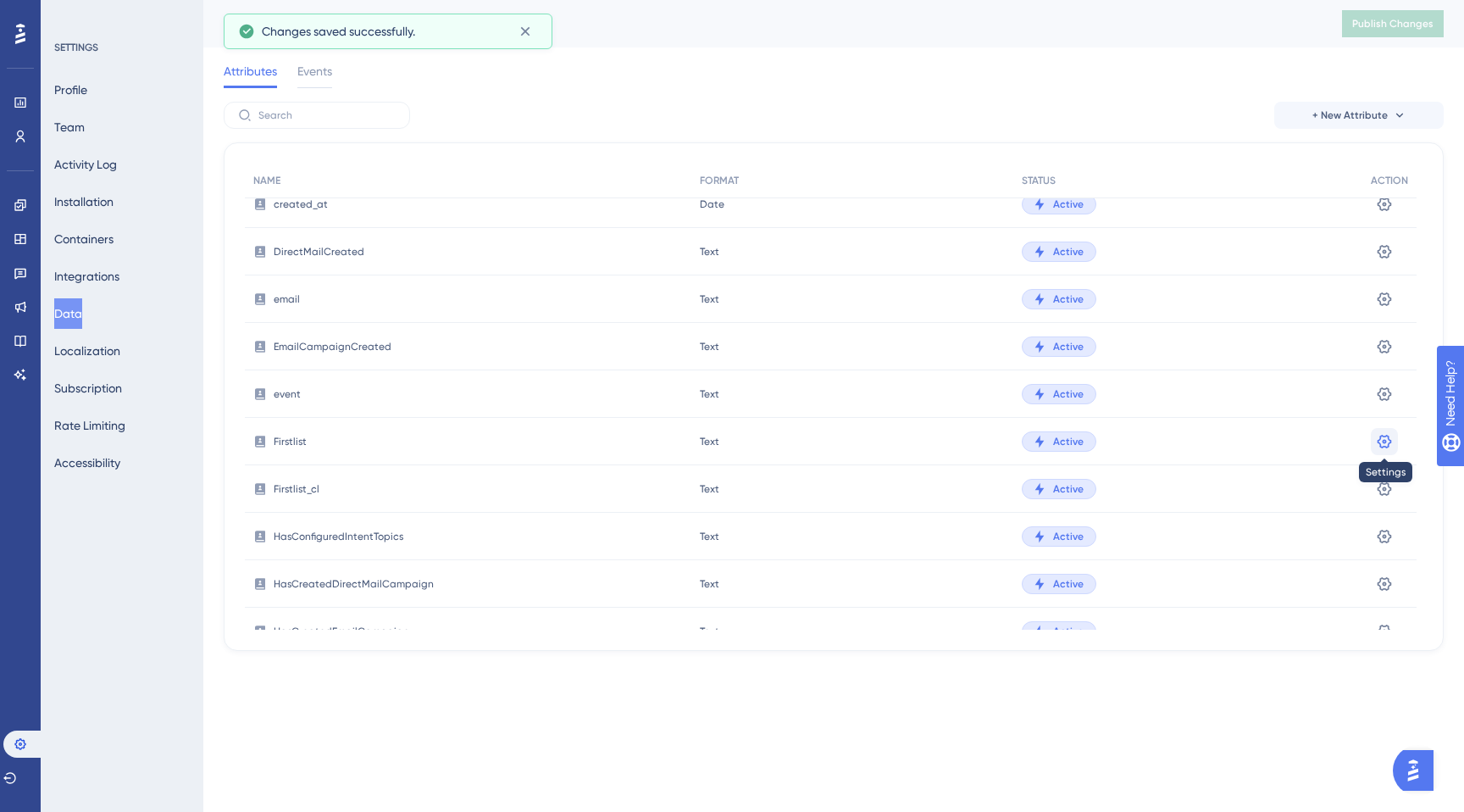
click at [1384, 439] on icon at bounding box center [1385, 441] width 15 height 14
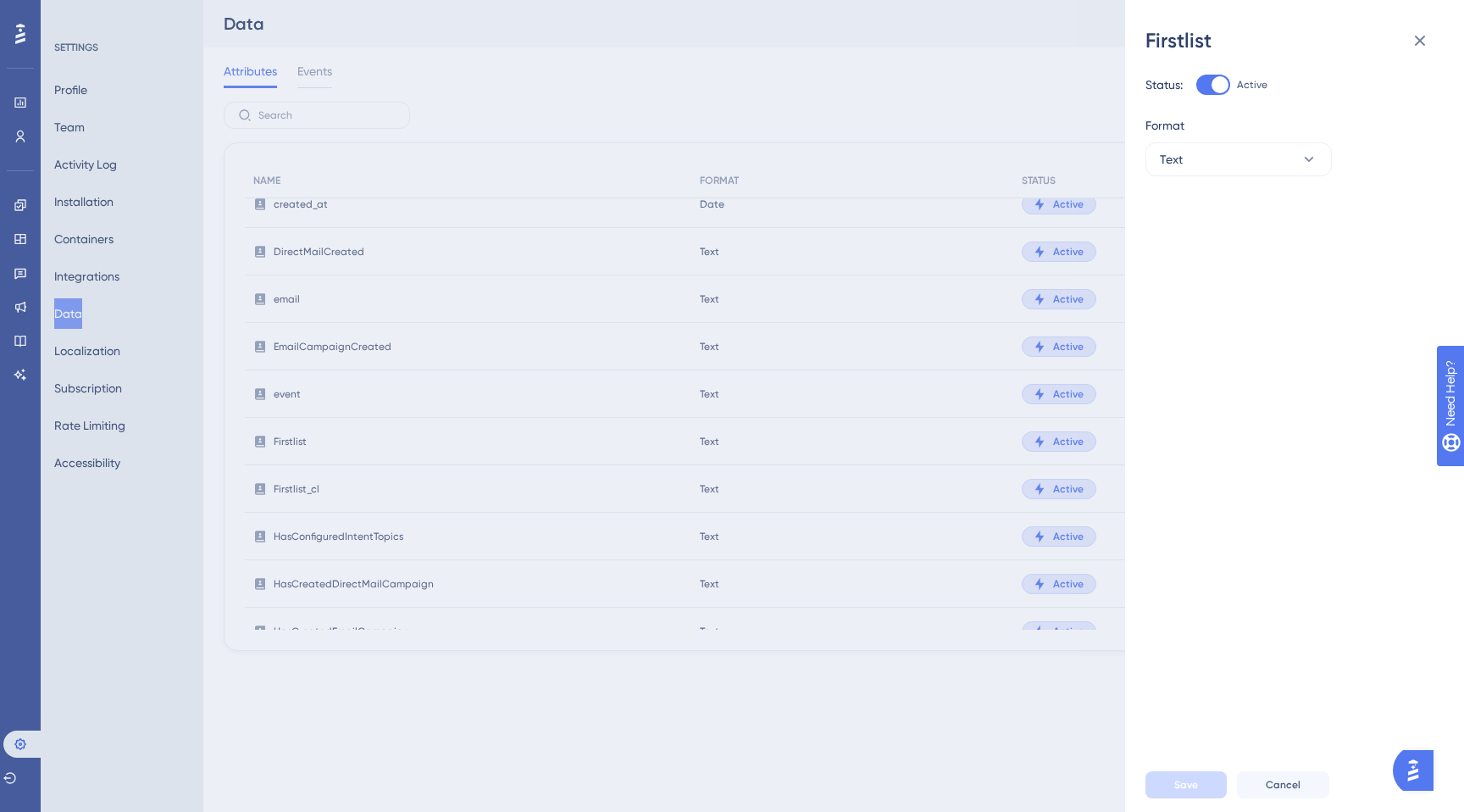
click at [1219, 89] on div at bounding box center [1220, 85] width 17 height 17
click at [1196, 86] on input "Active" at bounding box center [1195, 85] width 1 height 1
checkbox input "false"
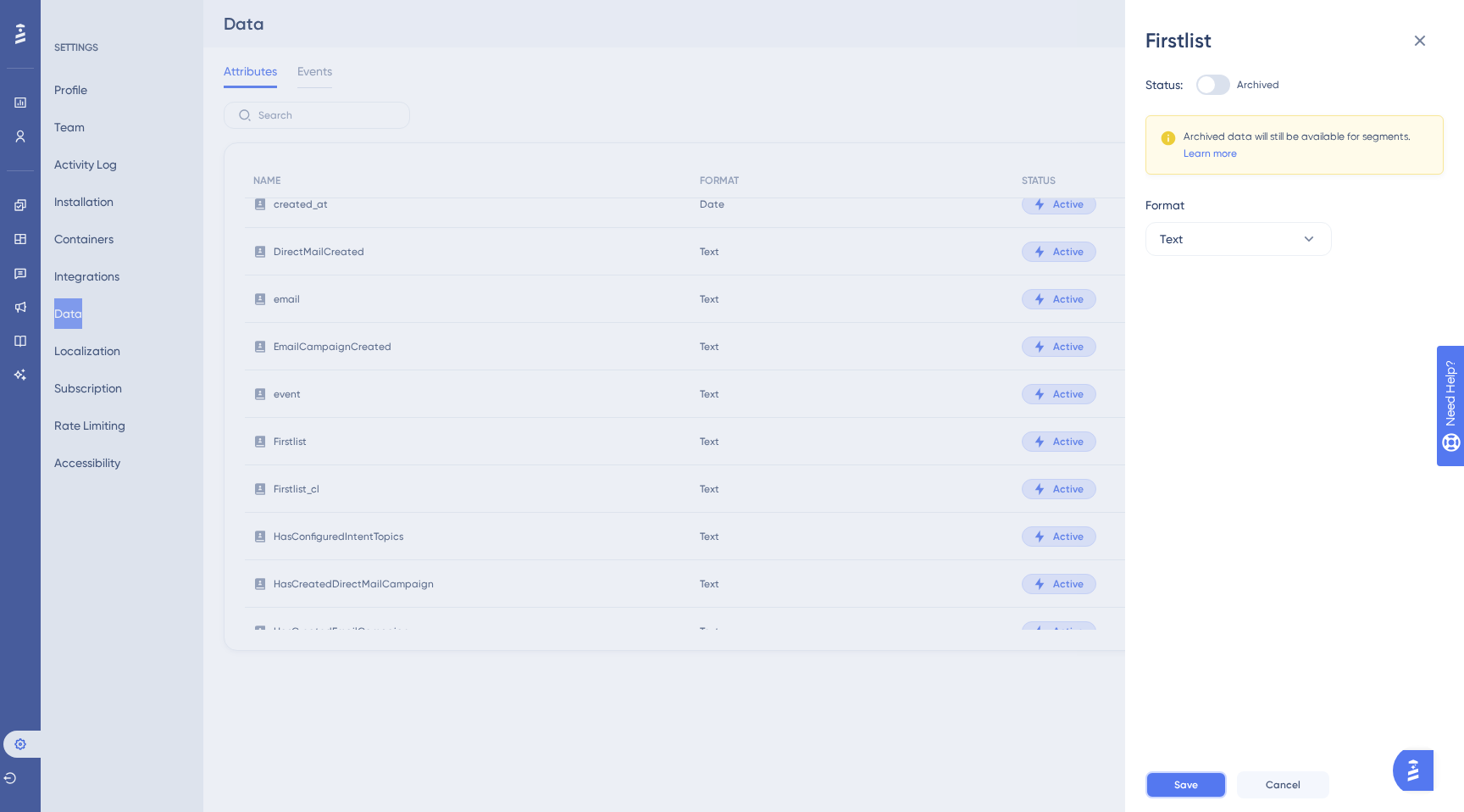
click at [1187, 780] on span "Save" at bounding box center [1186, 784] width 24 height 14
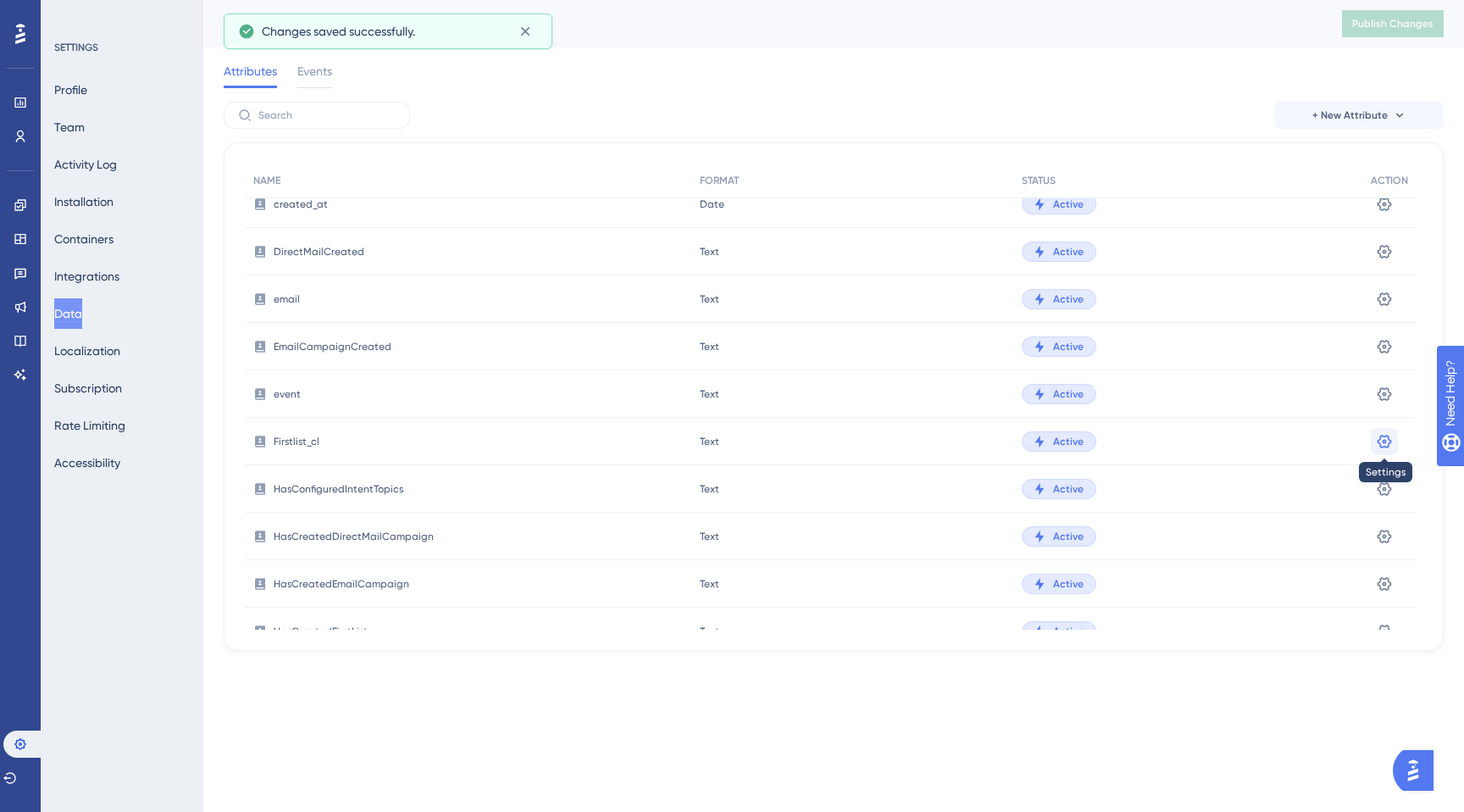
click at [1385, 445] on icon at bounding box center [1385, 442] width 17 height 17
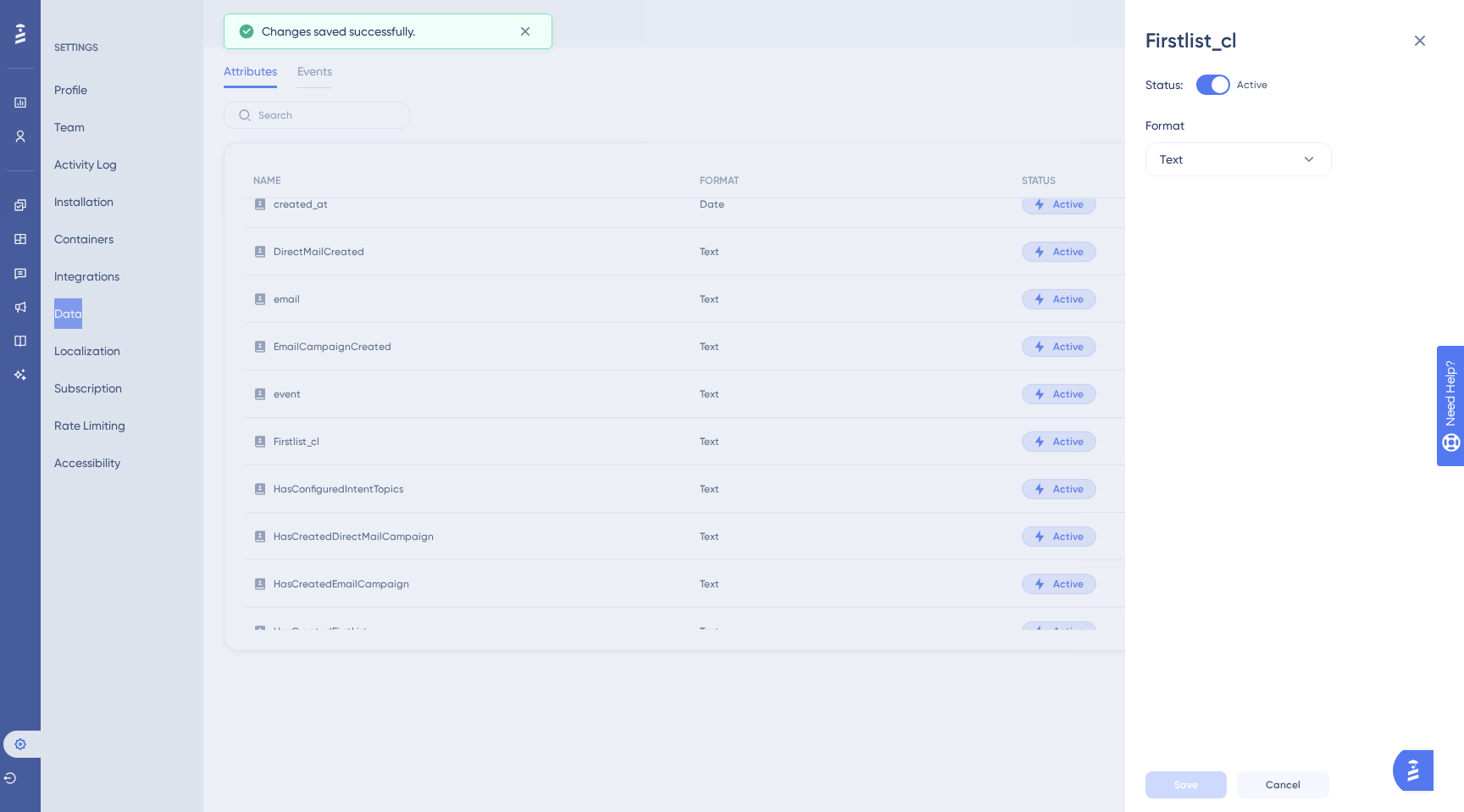
click at [1212, 89] on div at bounding box center [1213, 85] width 34 height 20
click at [1196, 86] on input "Active" at bounding box center [1195, 85] width 1 height 1
checkbox input "false"
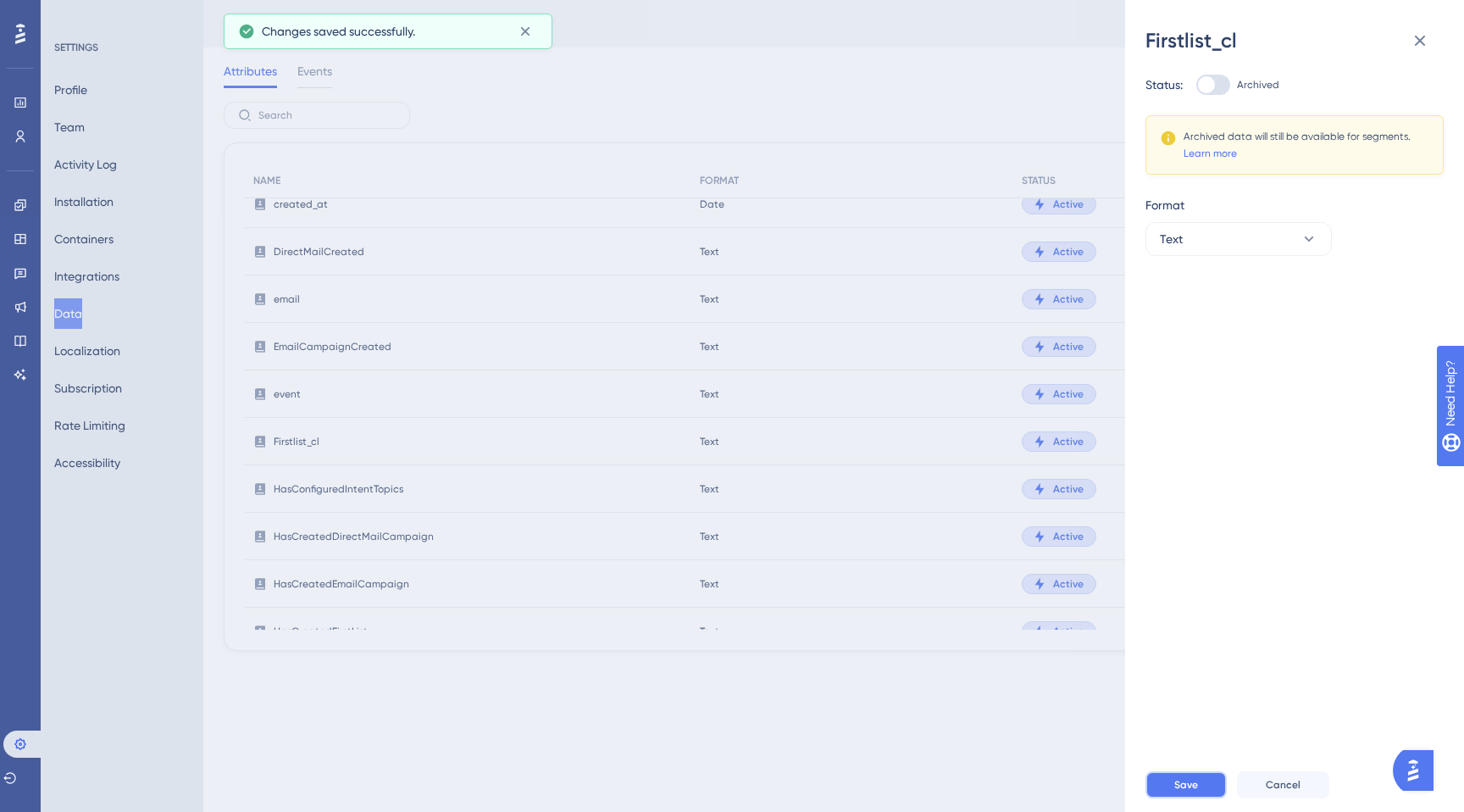
click at [1204, 773] on button "Save" at bounding box center [1185, 785] width 81 height 27
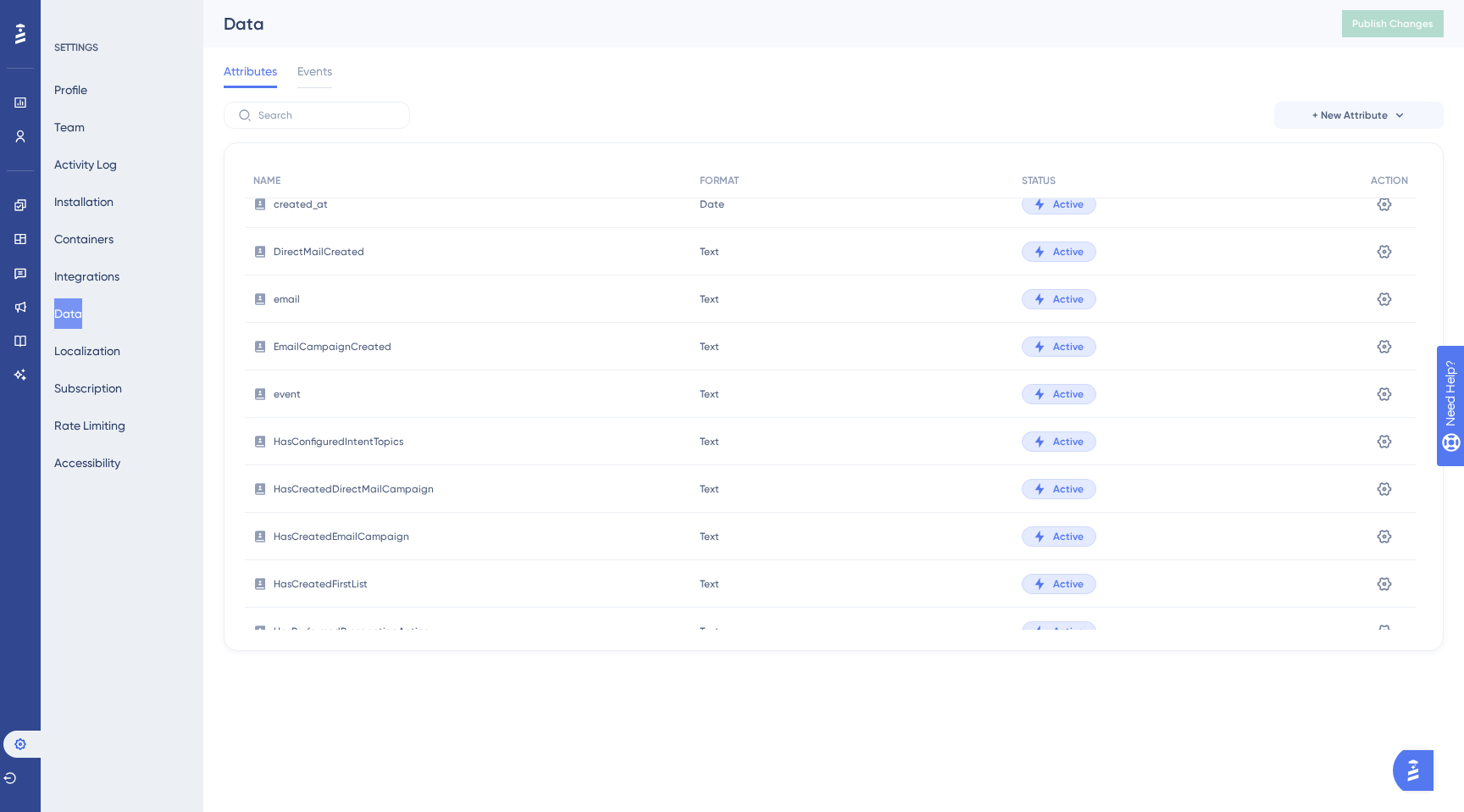
scroll to position [602, 0]
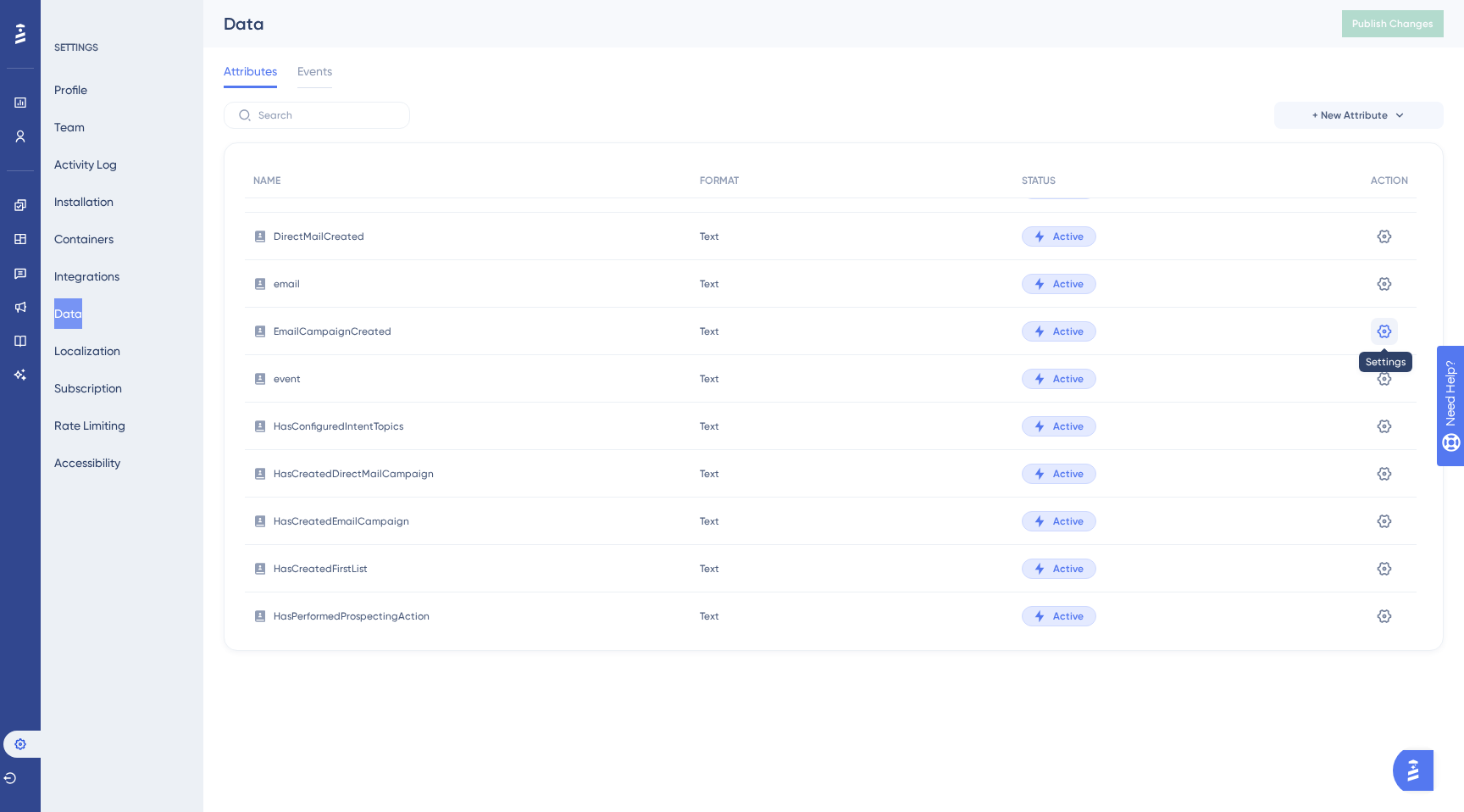
click at [1383, 329] on icon at bounding box center [1385, 331] width 17 height 17
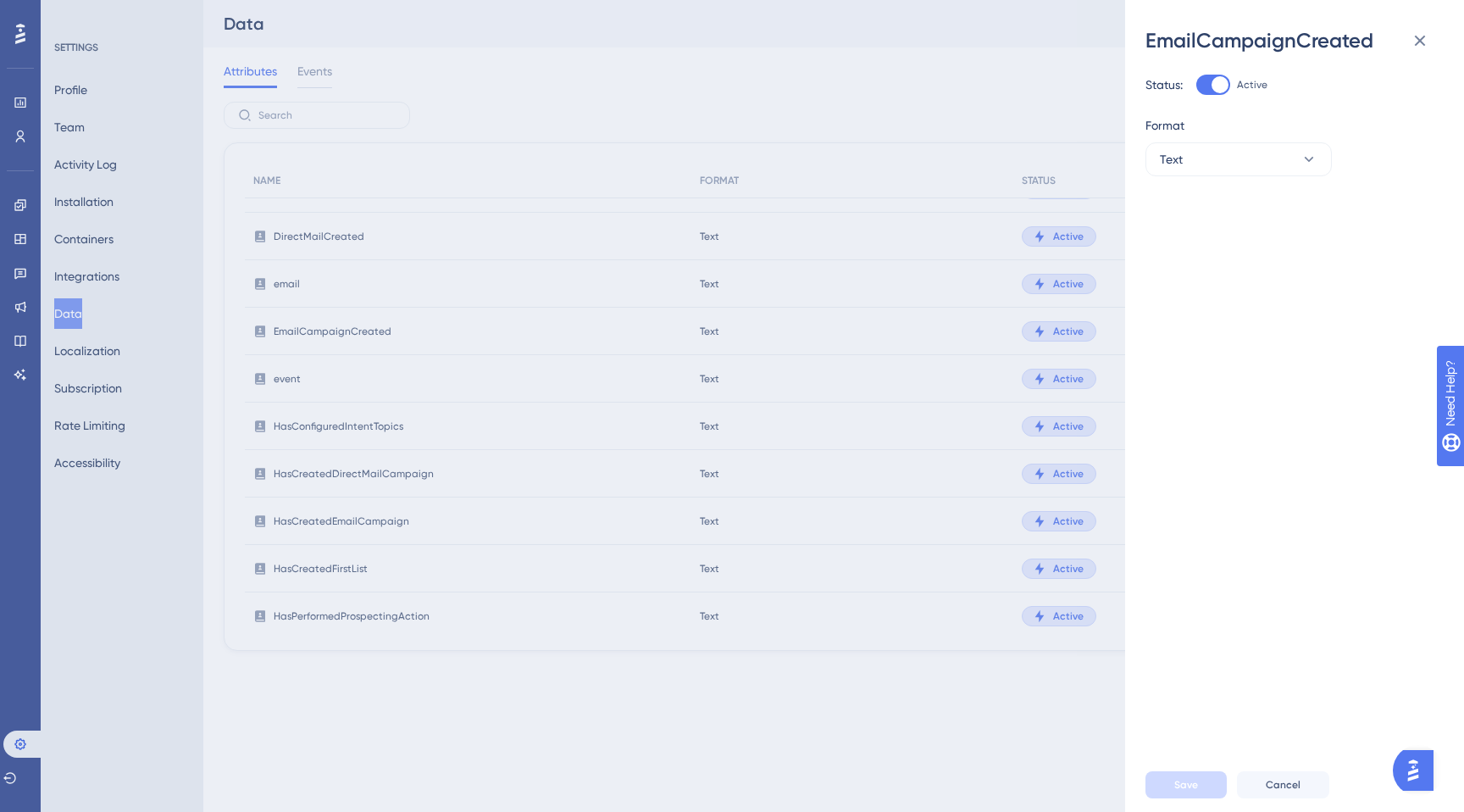
click at [1201, 88] on div at bounding box center [1213, 85] width 34 height 20
click at [1196, 86] on input "Active" at bounding box center [1195, 85] width 1 height 1
checkbox input "false"
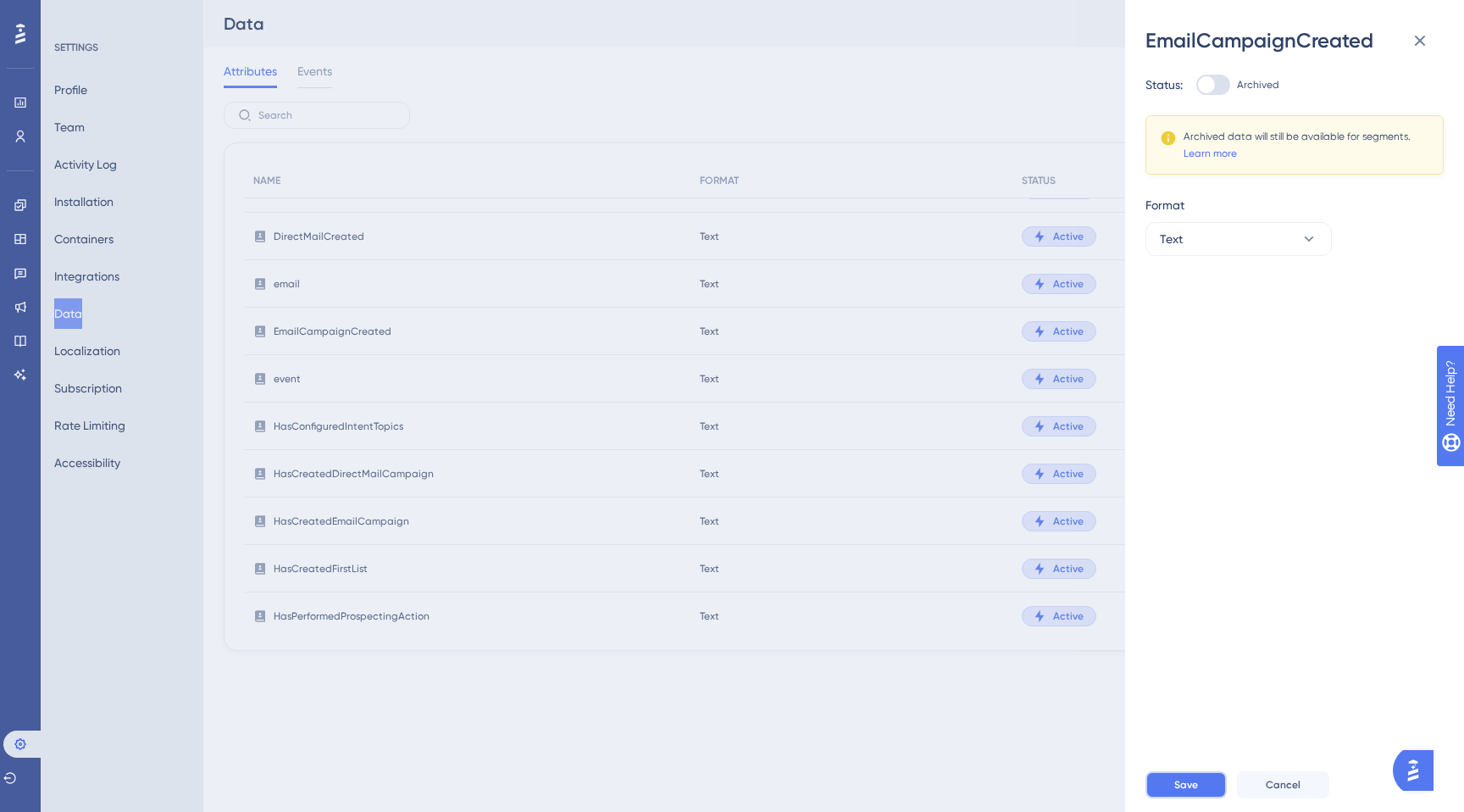
click at [1183, 789] on span "Save" at bounding box center [1186, 784] width 24 height 14
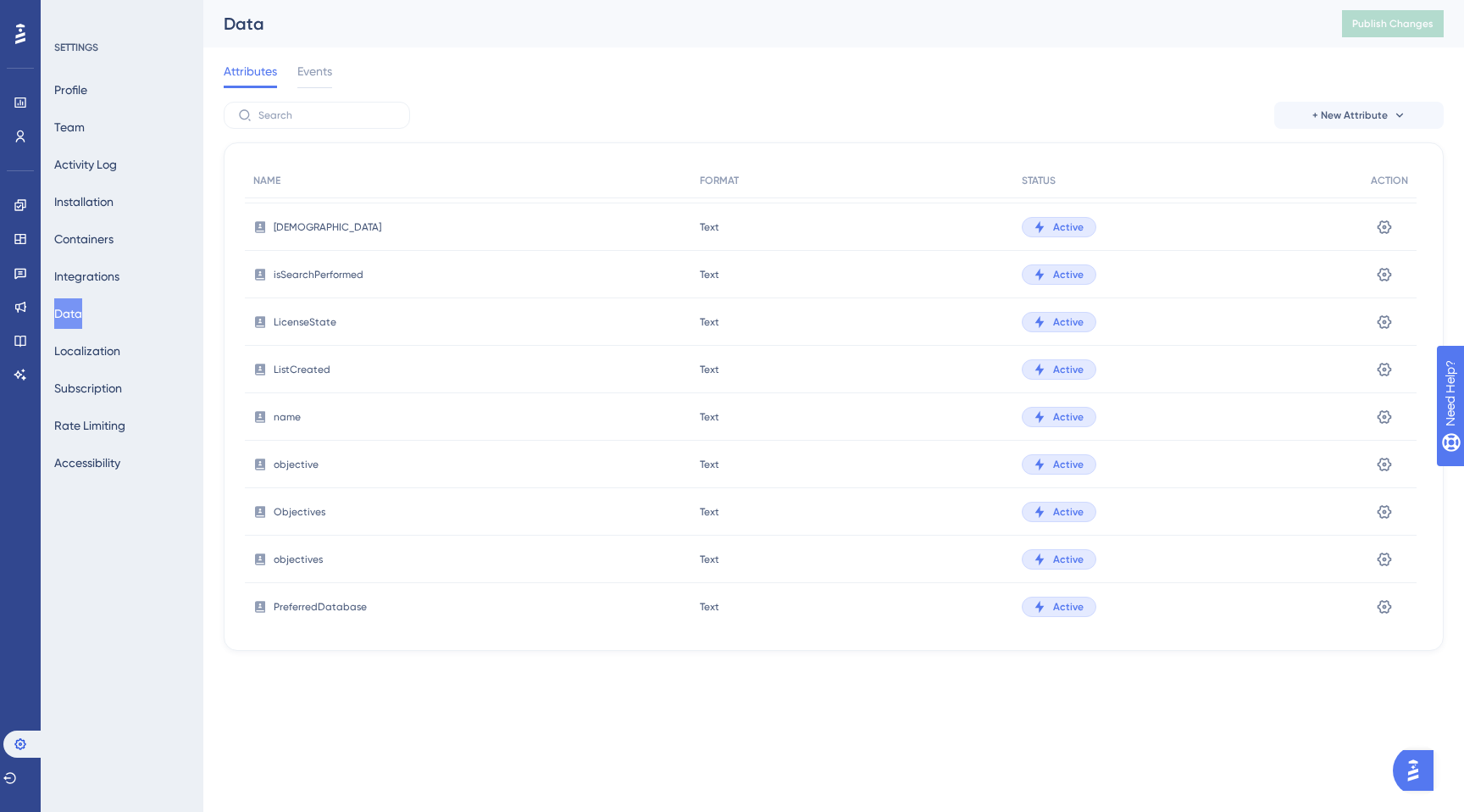
scroll to position [1195, 0]
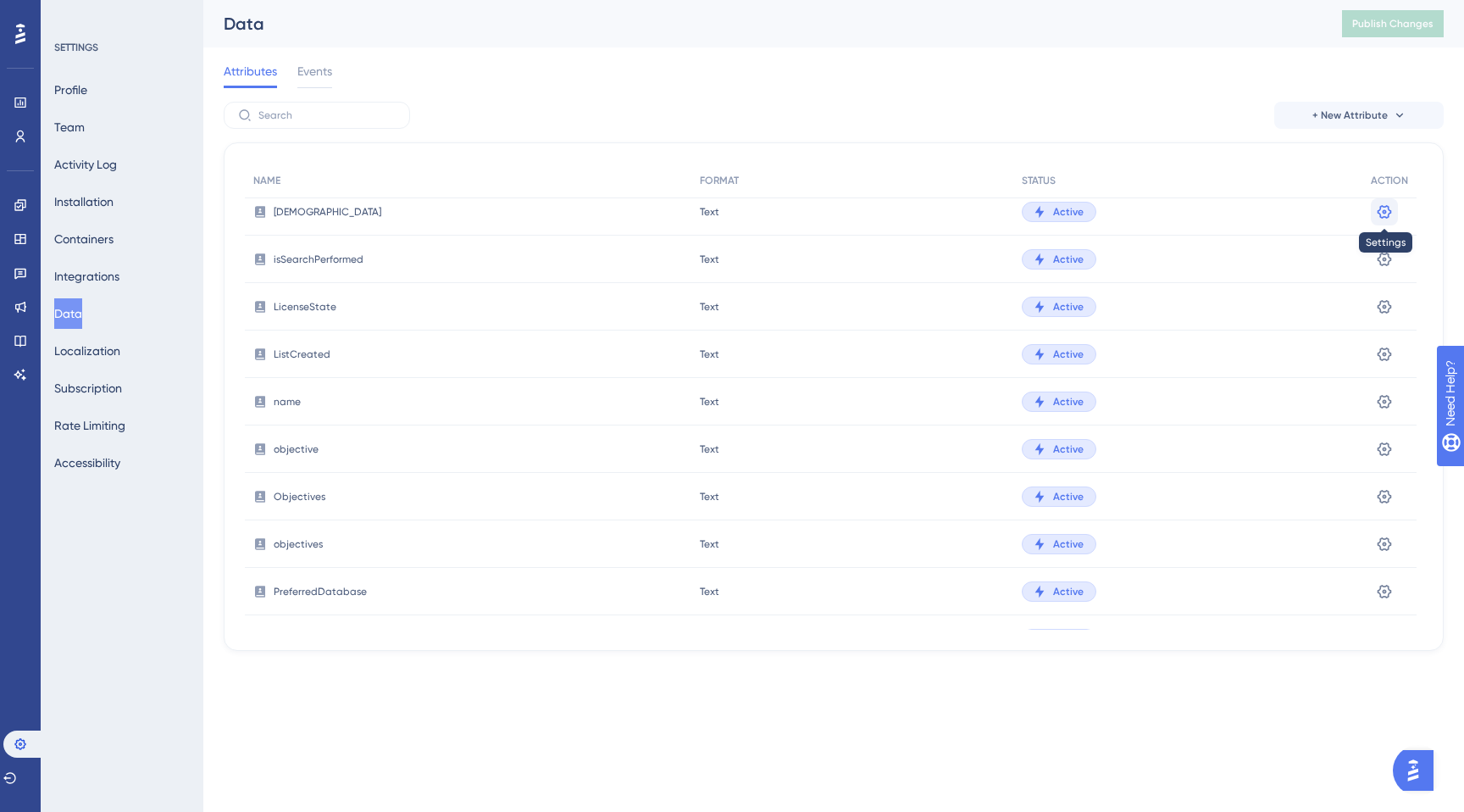
click at [1380, 209] on icon at bounding box center [1385, 210] width 15 height 14
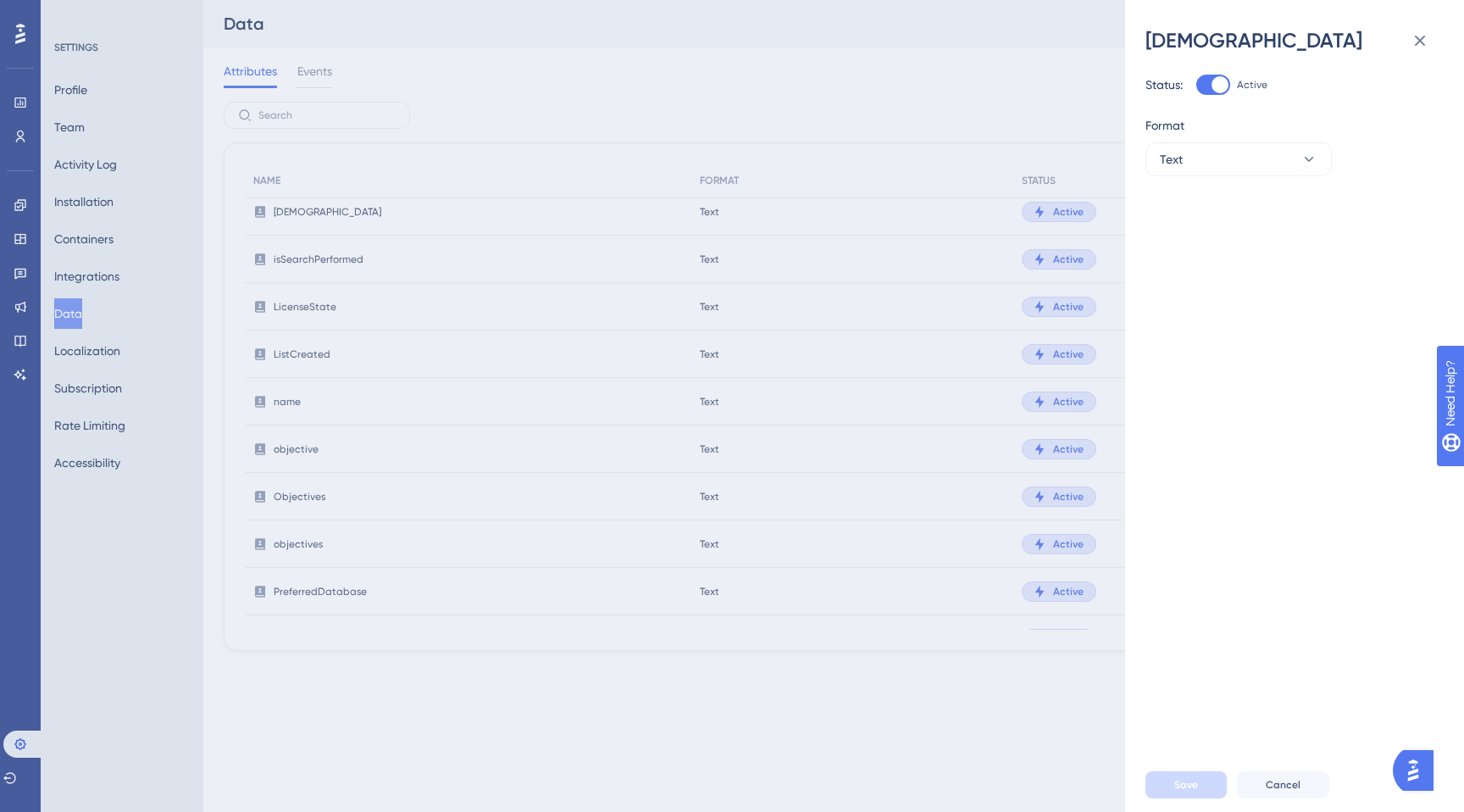
click at [1214, 86] on div at bounding box center [1220, 85] width 17 height 17
click at [1196, 86] on input "Active" at bounding box center [1195, 85] width 1 height 1
checkbox input "false"
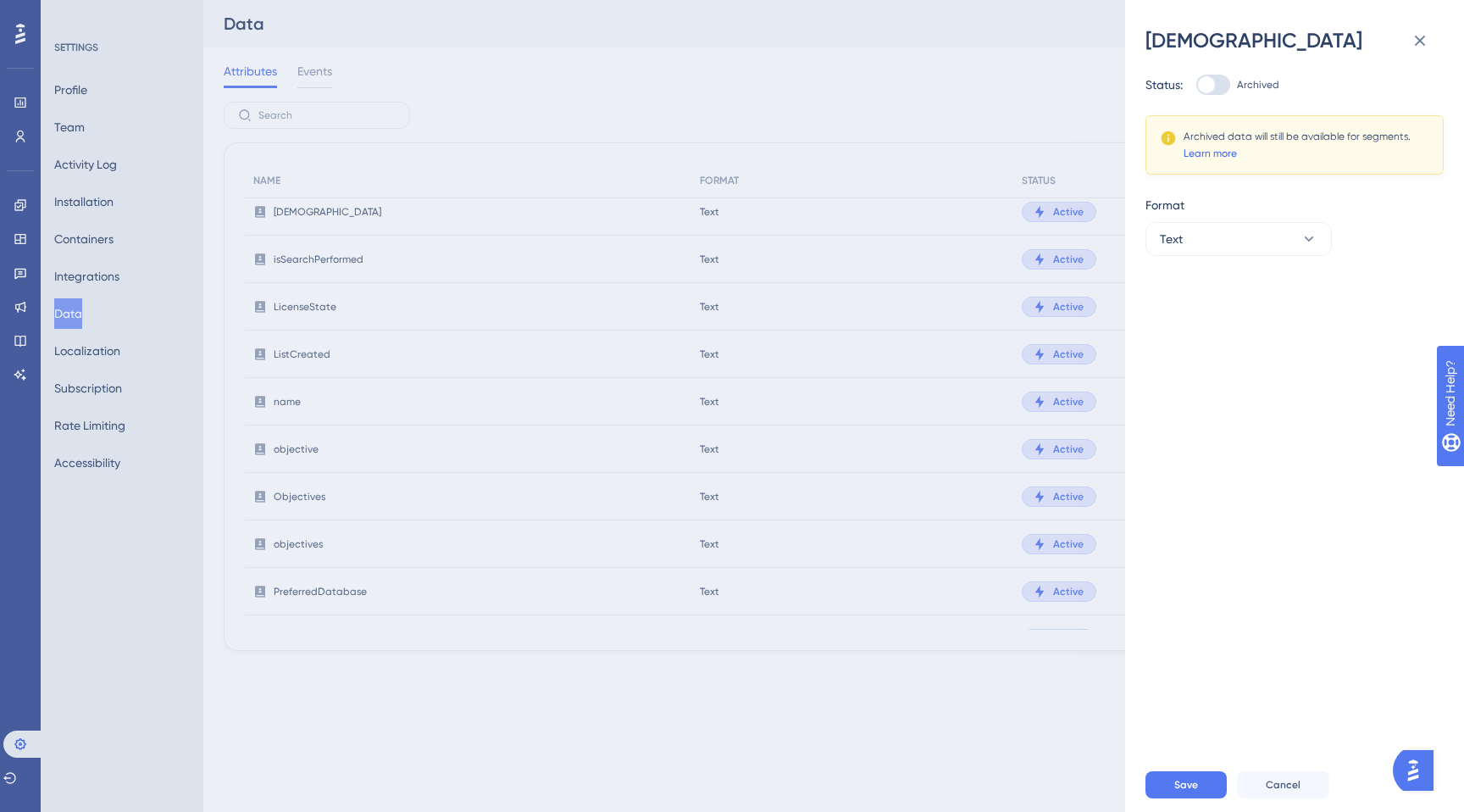
click at [1216, 147] on link "Learn more" at bounding box center [1210, 153] width 54 height 14
click at [1205, 786] on button "Save" at bounding box center [1185, 785] width 81 height 27
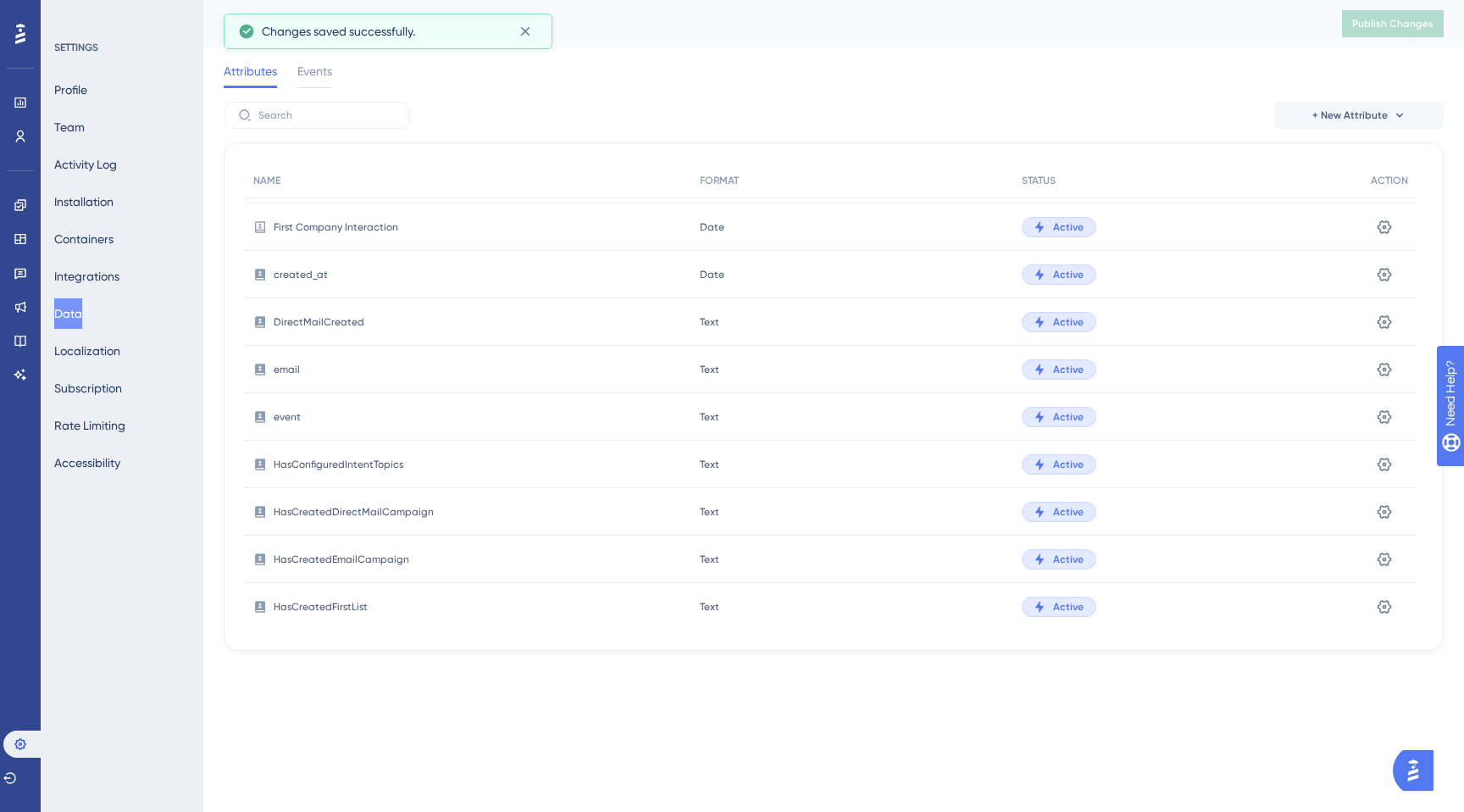
scroll to position [0, 0]
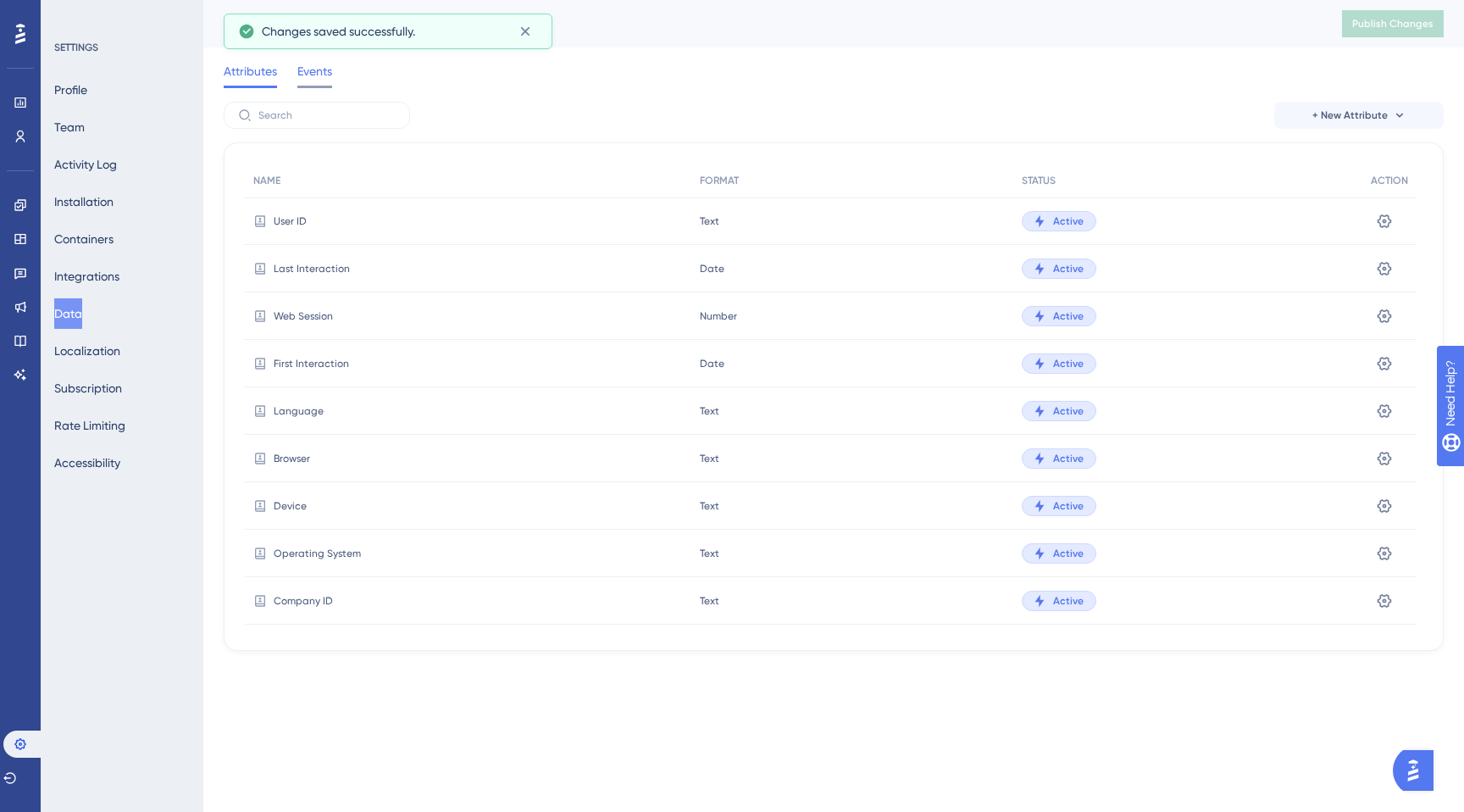
click at [309, 72] on span "Events" at bounding box center [315, 71] width 35 height 20
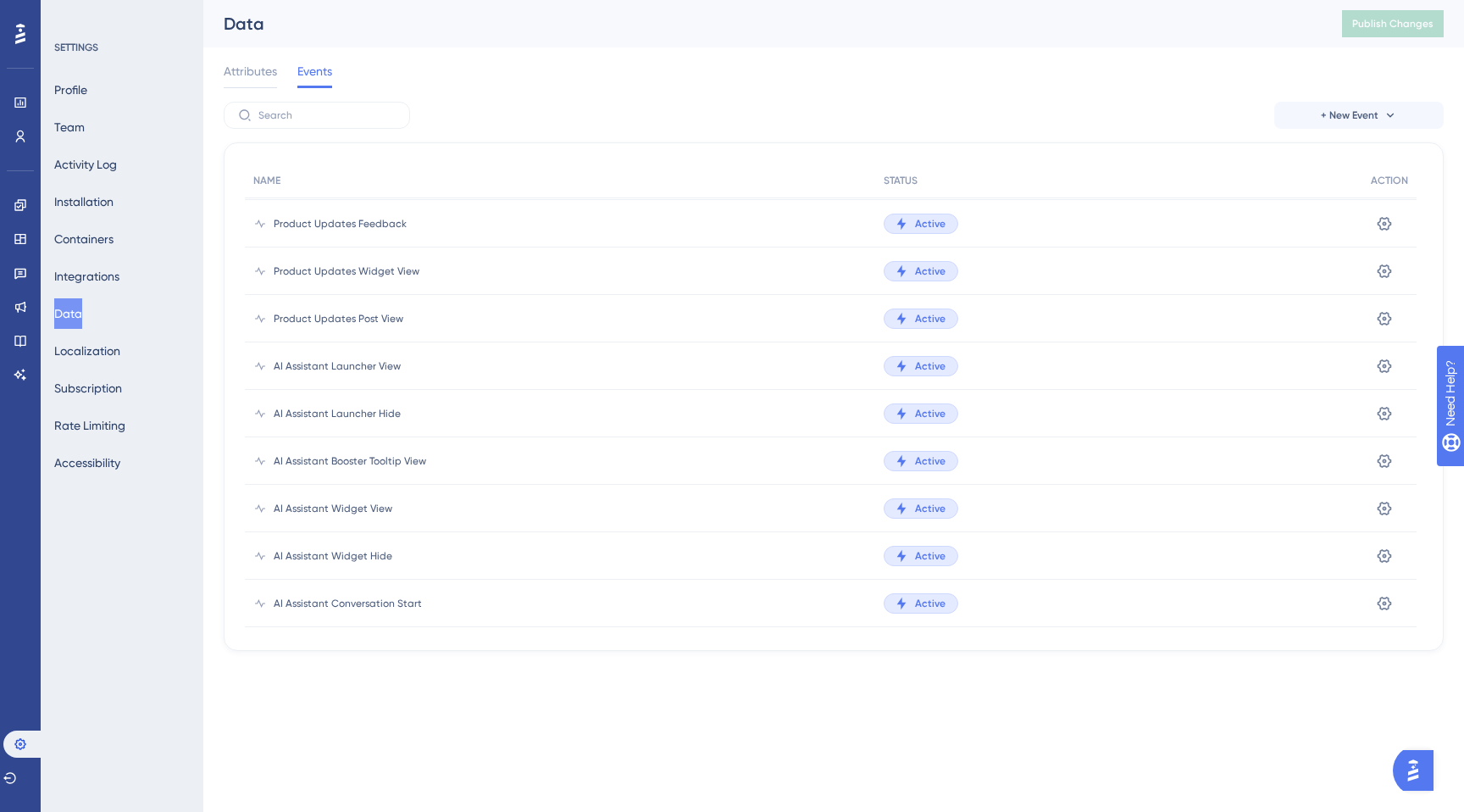
scroll to position [1019, 0]
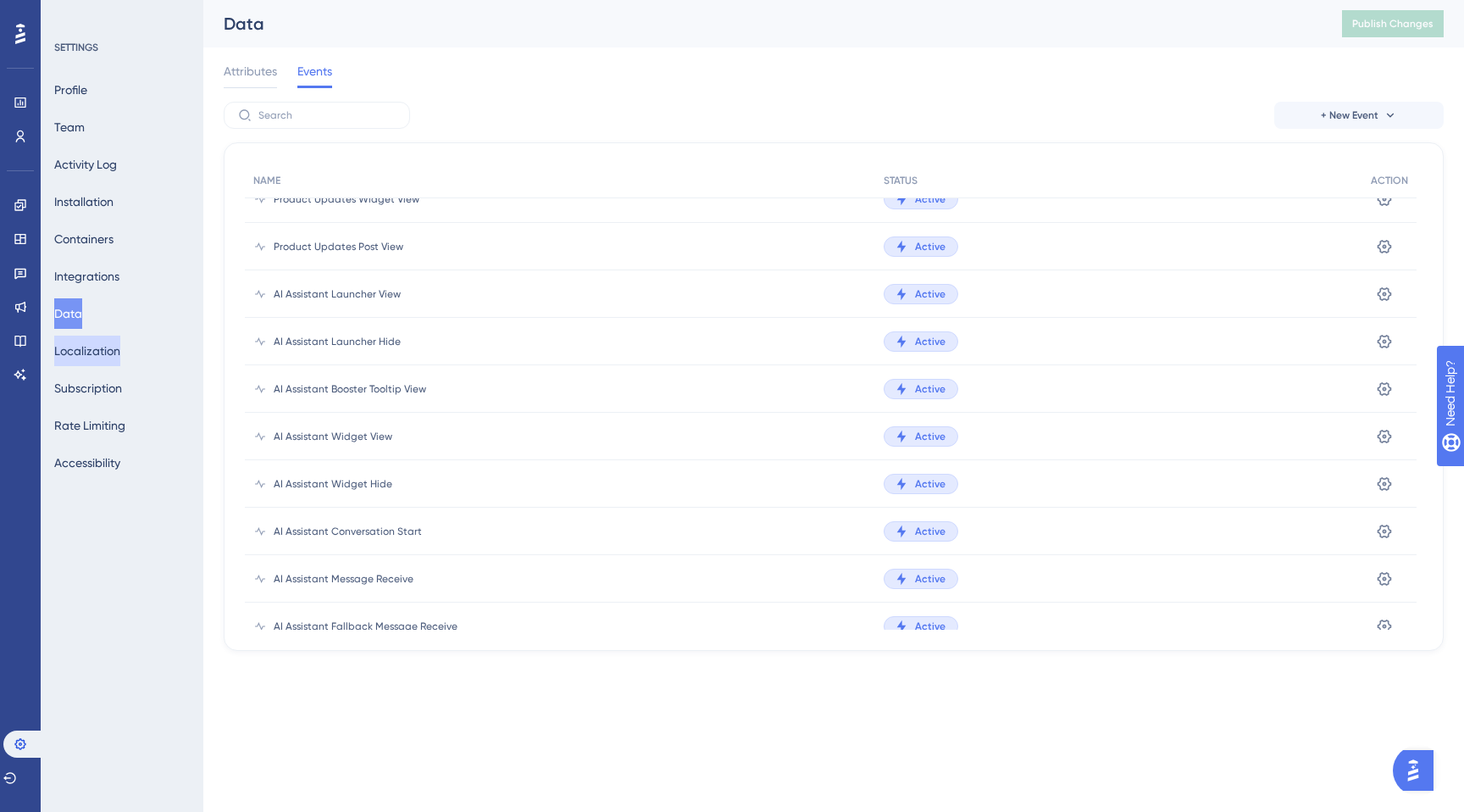
click at [82, 339] on button "Localization" at bounding box center [87, 351] width 66 height 31
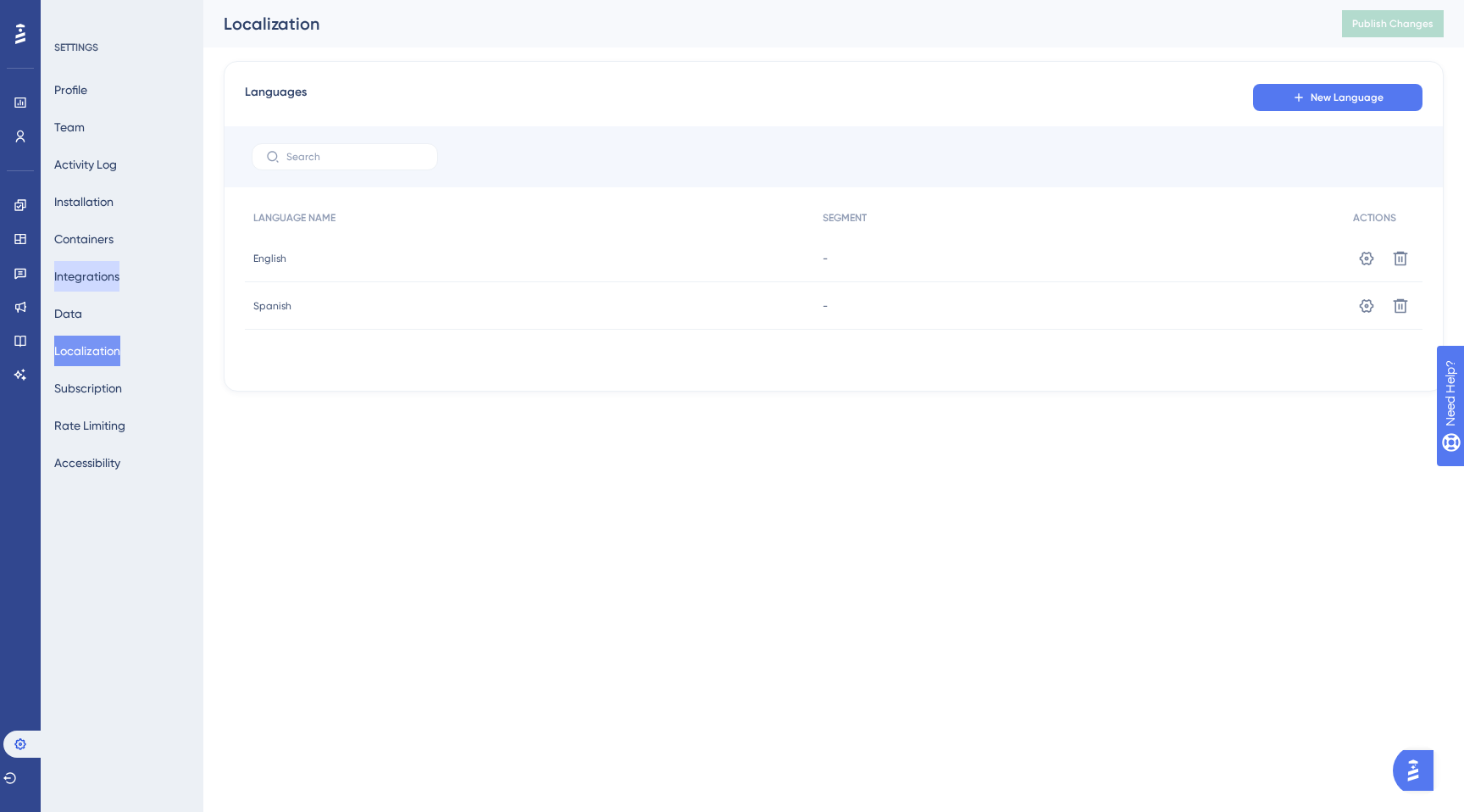
click at [89, 278] on button "Integrations" at bounding box center [87, 277] width 66 height 31
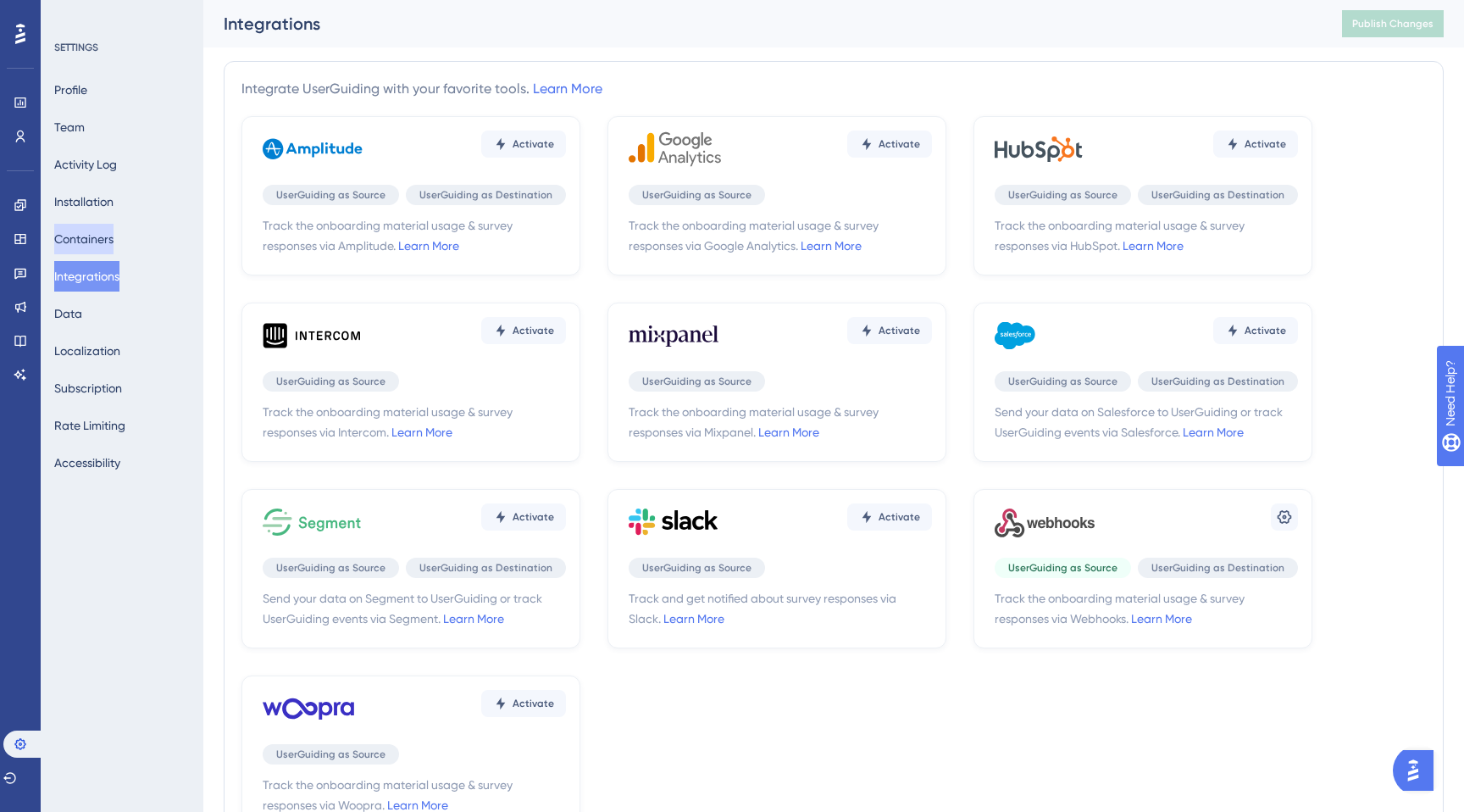
click at [91, 248] on button "Containers" at bounding box center [84, 239] width 59 height 31
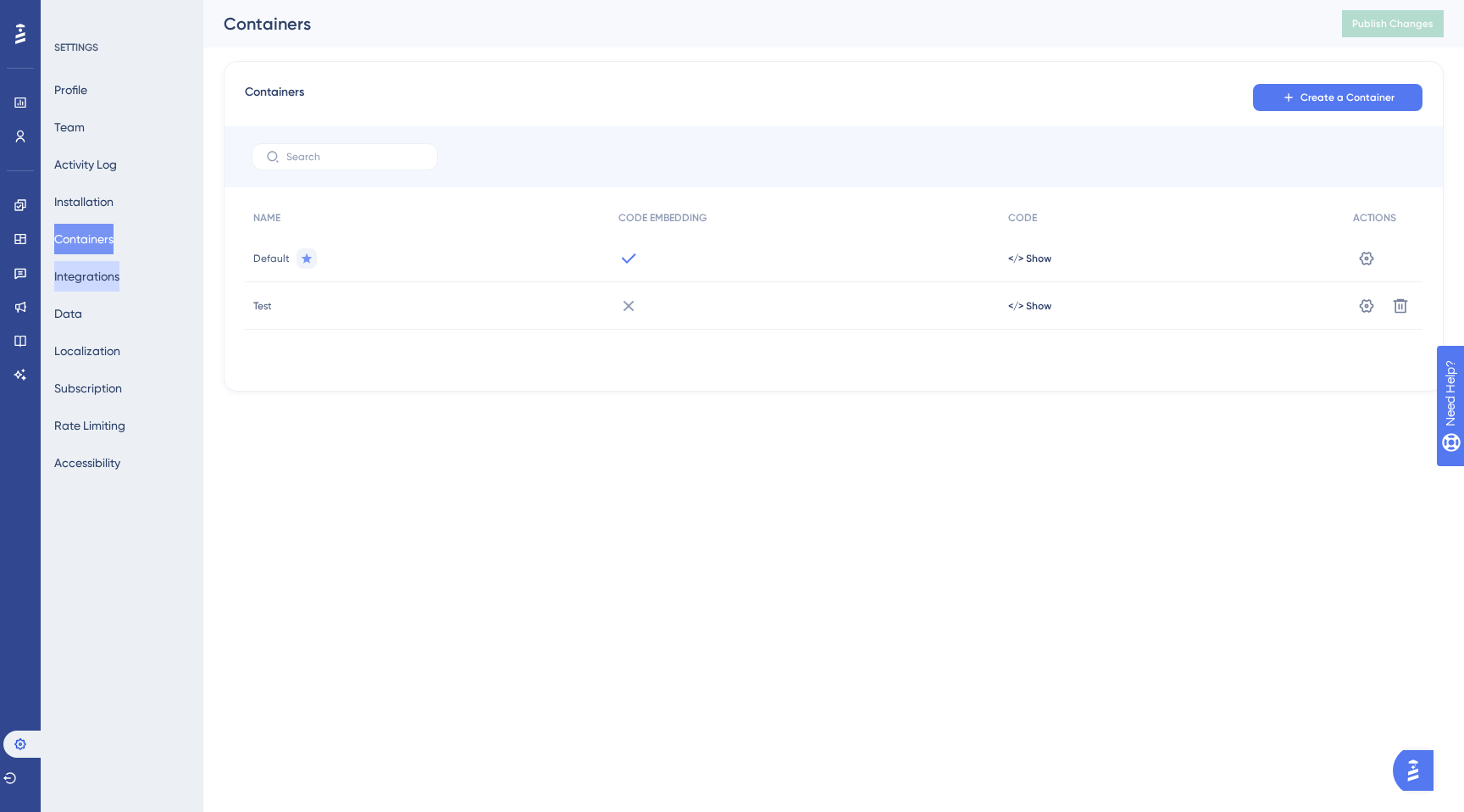
click at [97, 271] on button "Integrations" at bounding box center [87, 277] width 66 height 31
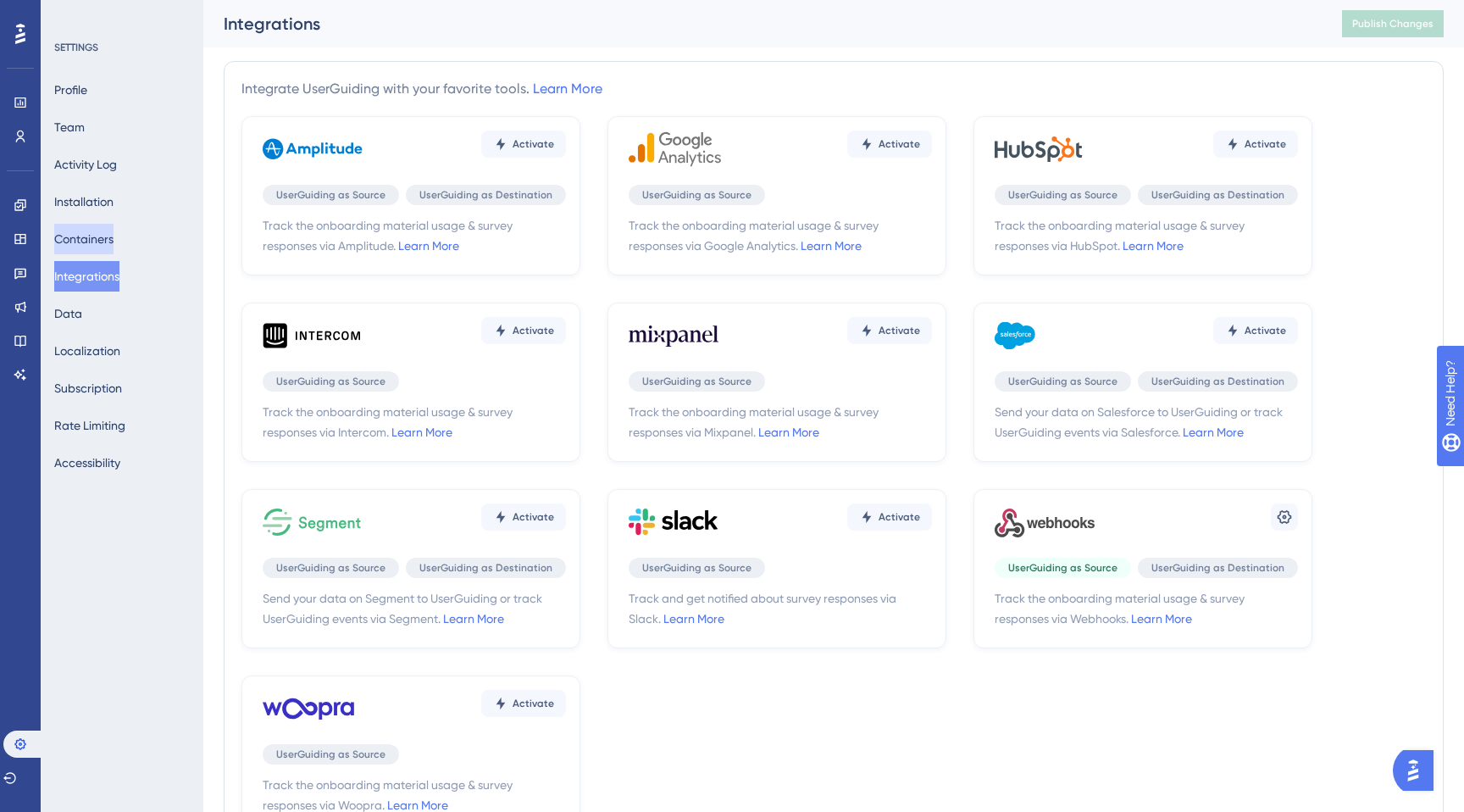
click at [89, 238] on button "Containers" at bounding box center [84, 239] width 59 height 31
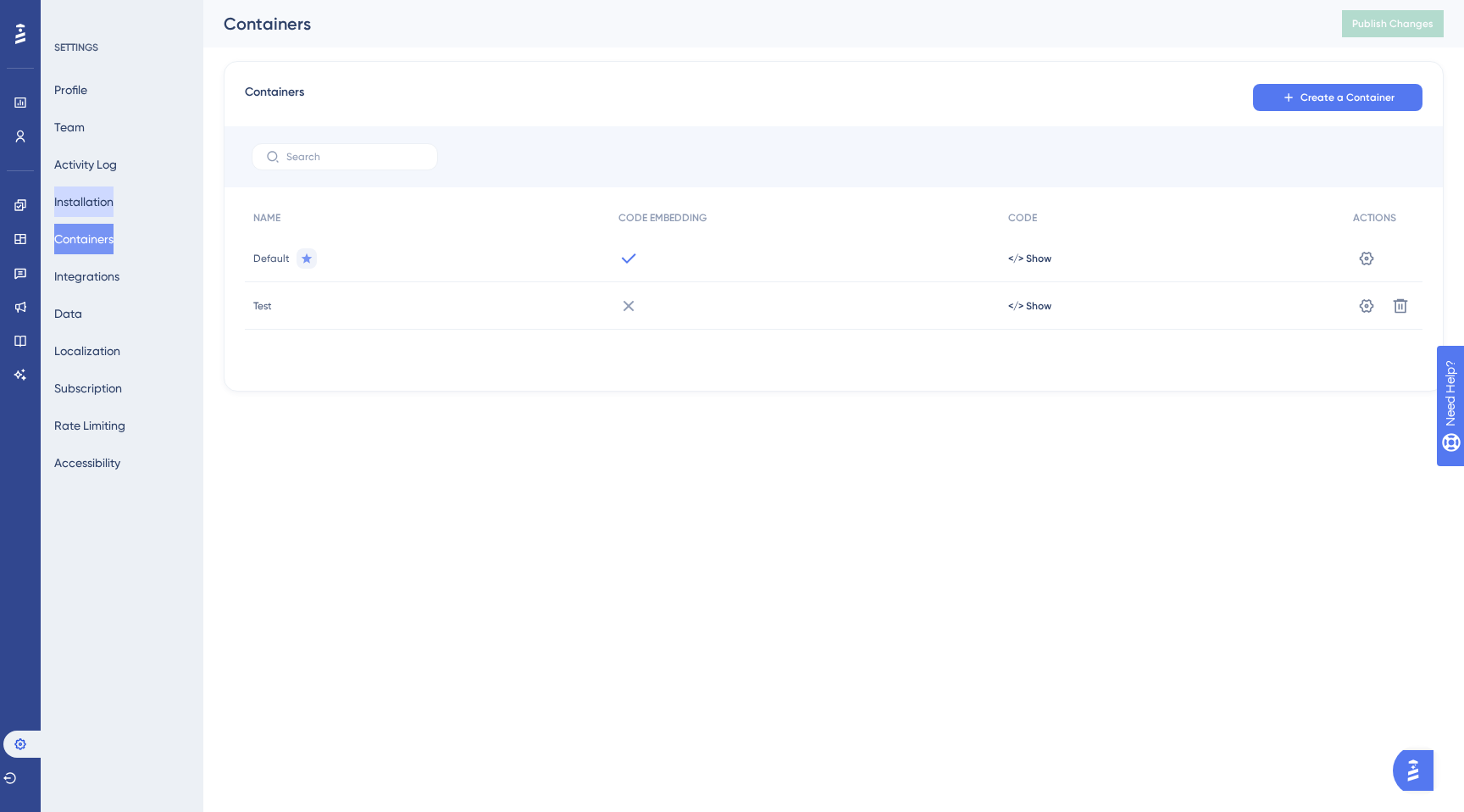
click at [94, 205] on button "Installation" at bounding box center [84, 202] width 59 height 31
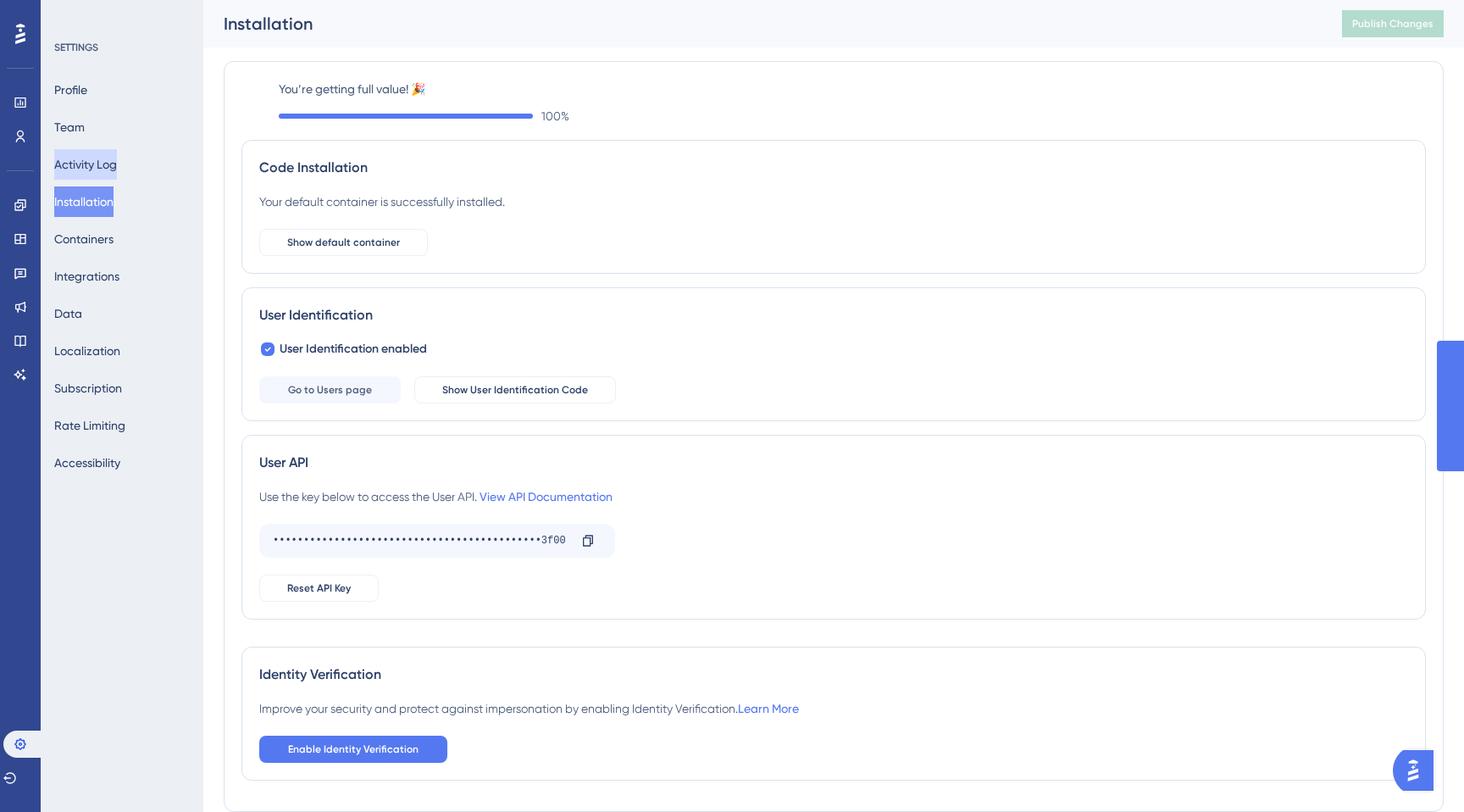
click at [97, 167] on button "Activity Log" at bounding box center [86, 165] width 63 height 31
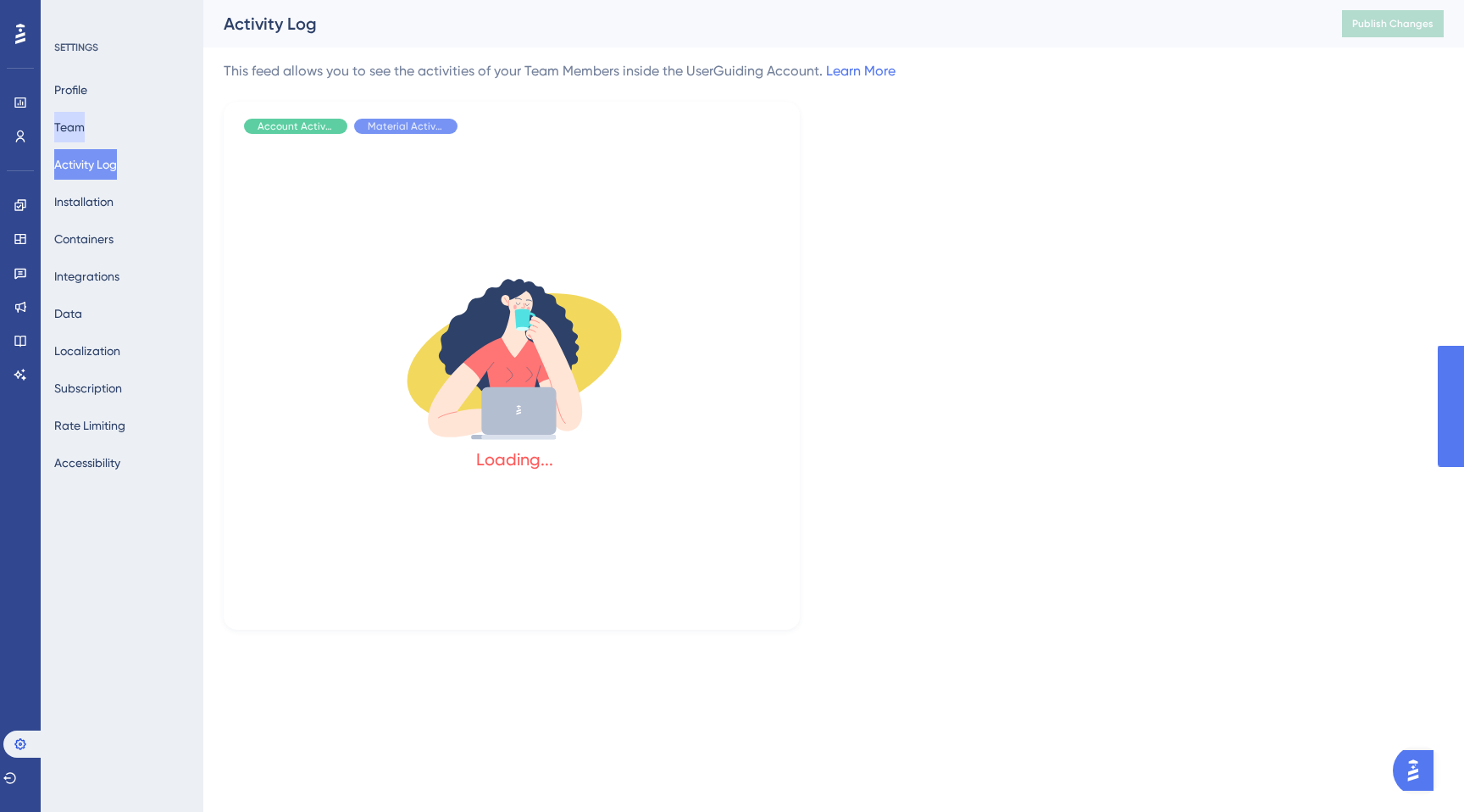
click at [85, 133] on button "Team" at bounding box center [70, 127] width 31 height 31
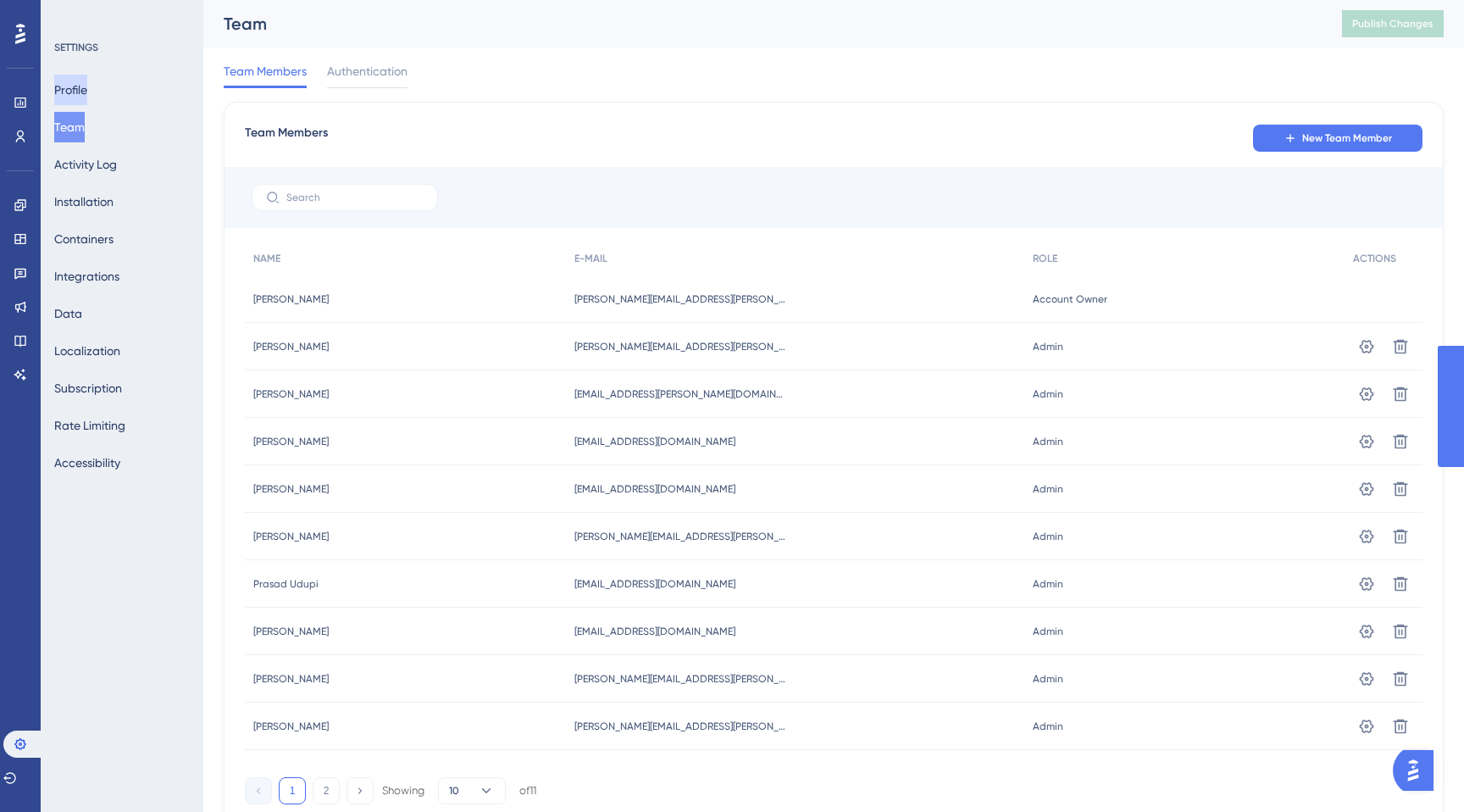
click at [86, 98] on button "Profile" at bounding box center [71, 90] width 33 height 31
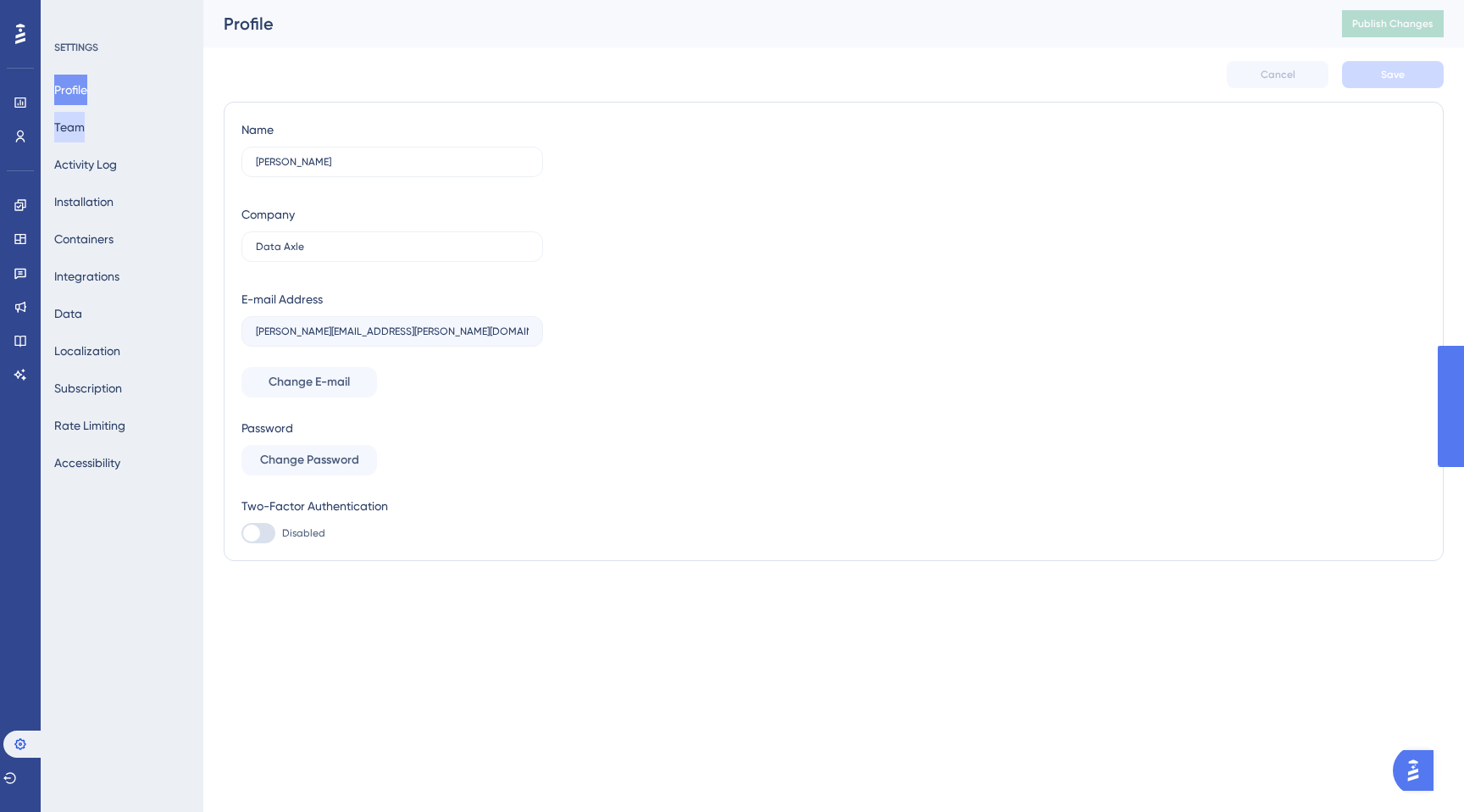
click at [85, 123] on button "Team" at bounding box center [70, 127] width 31 height 31
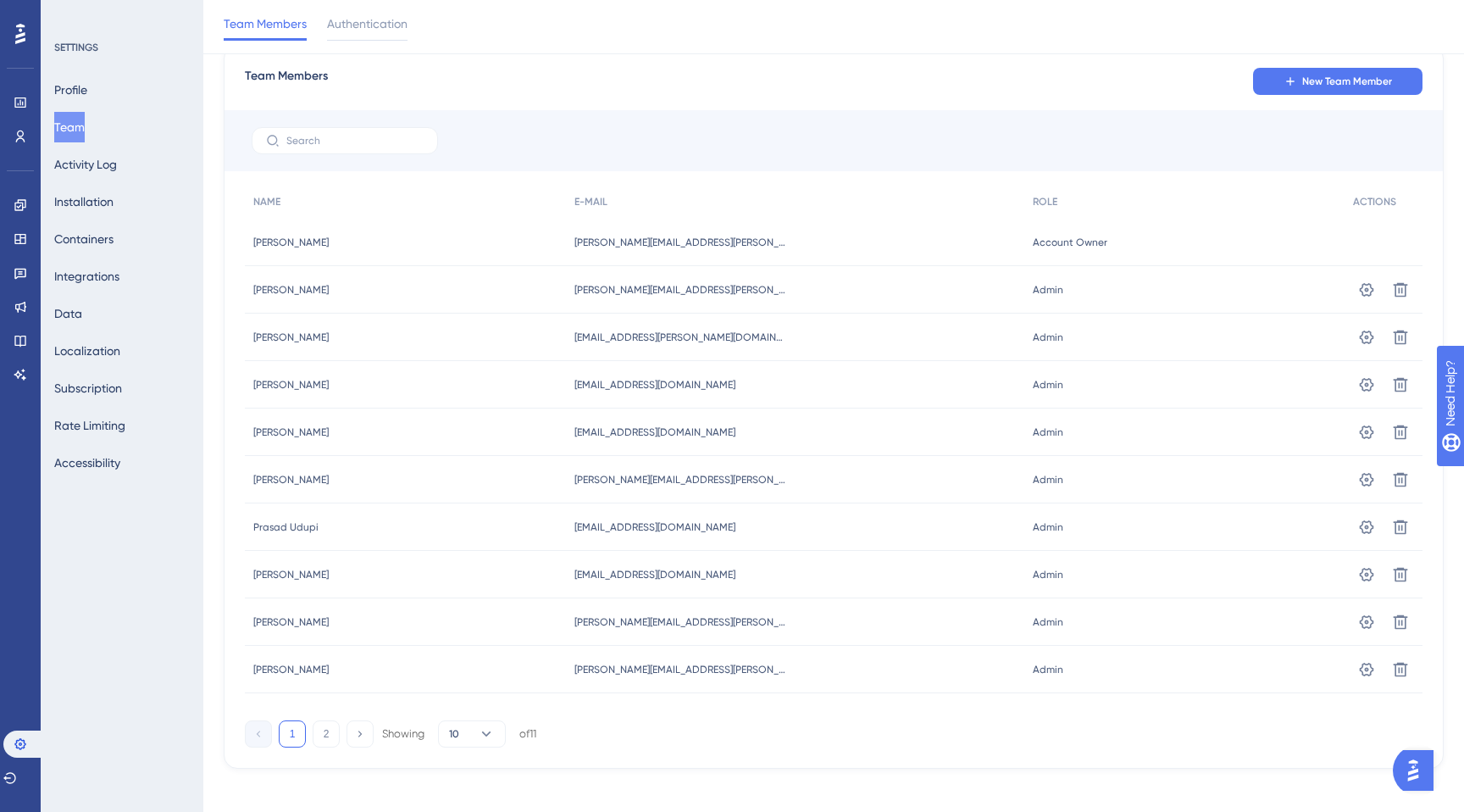
scroll to position [75, 0]
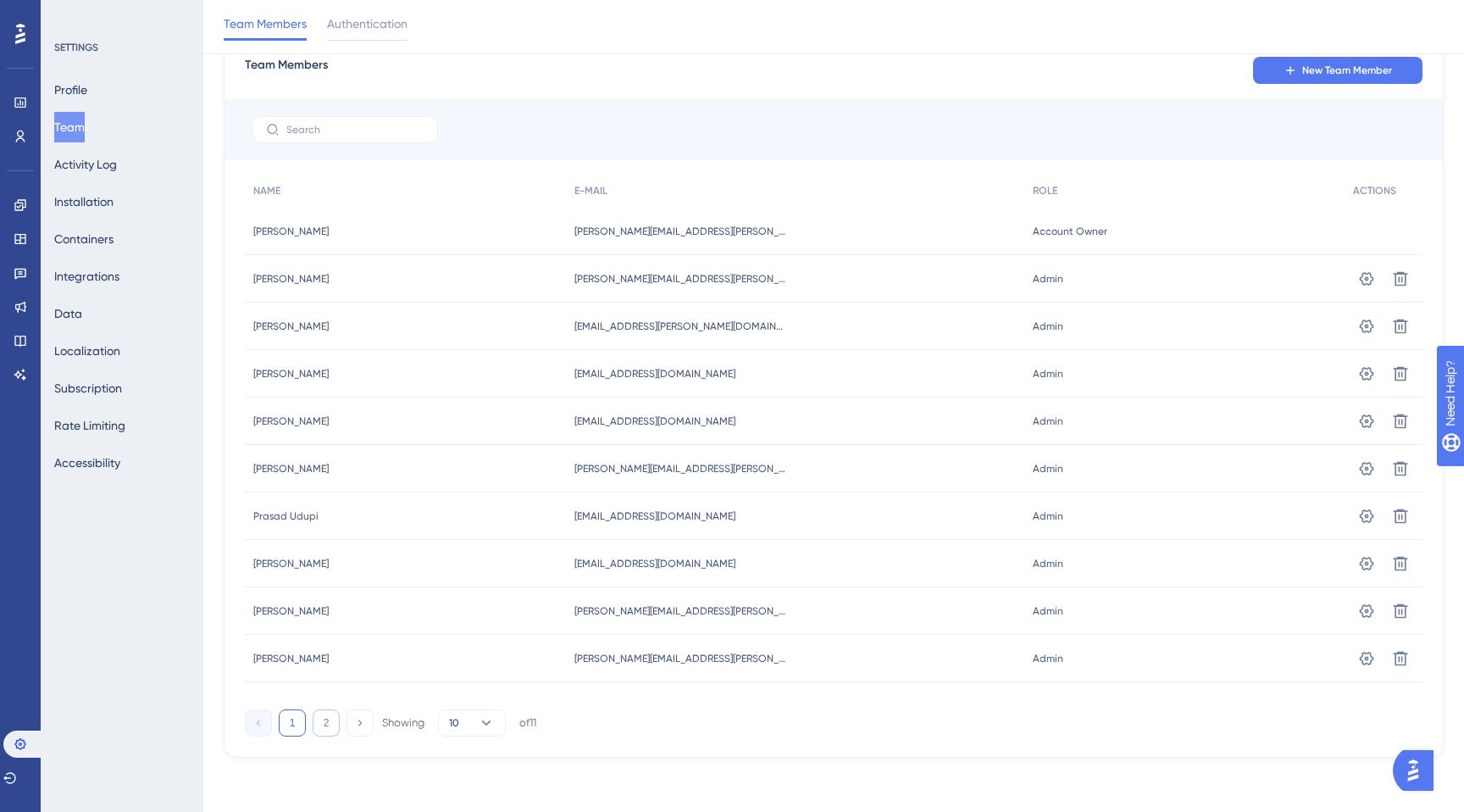
click at [316, 724] on button "2" at bounding box center [326, 723] width 27 height 27
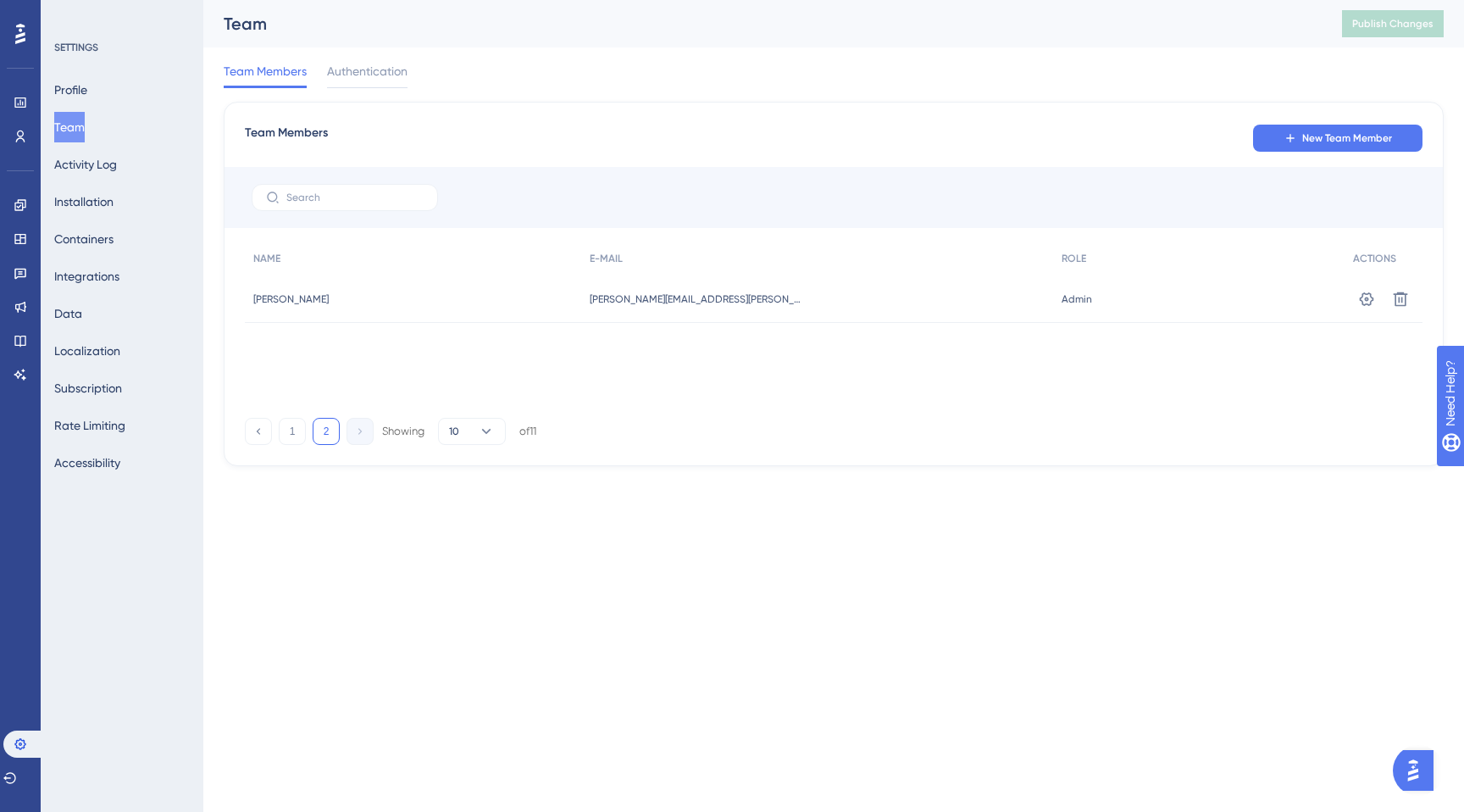
scroll to position [0, 0]
click at [80, 84] on button "Profile" at bounding box center [71, 90] width 33 height 31
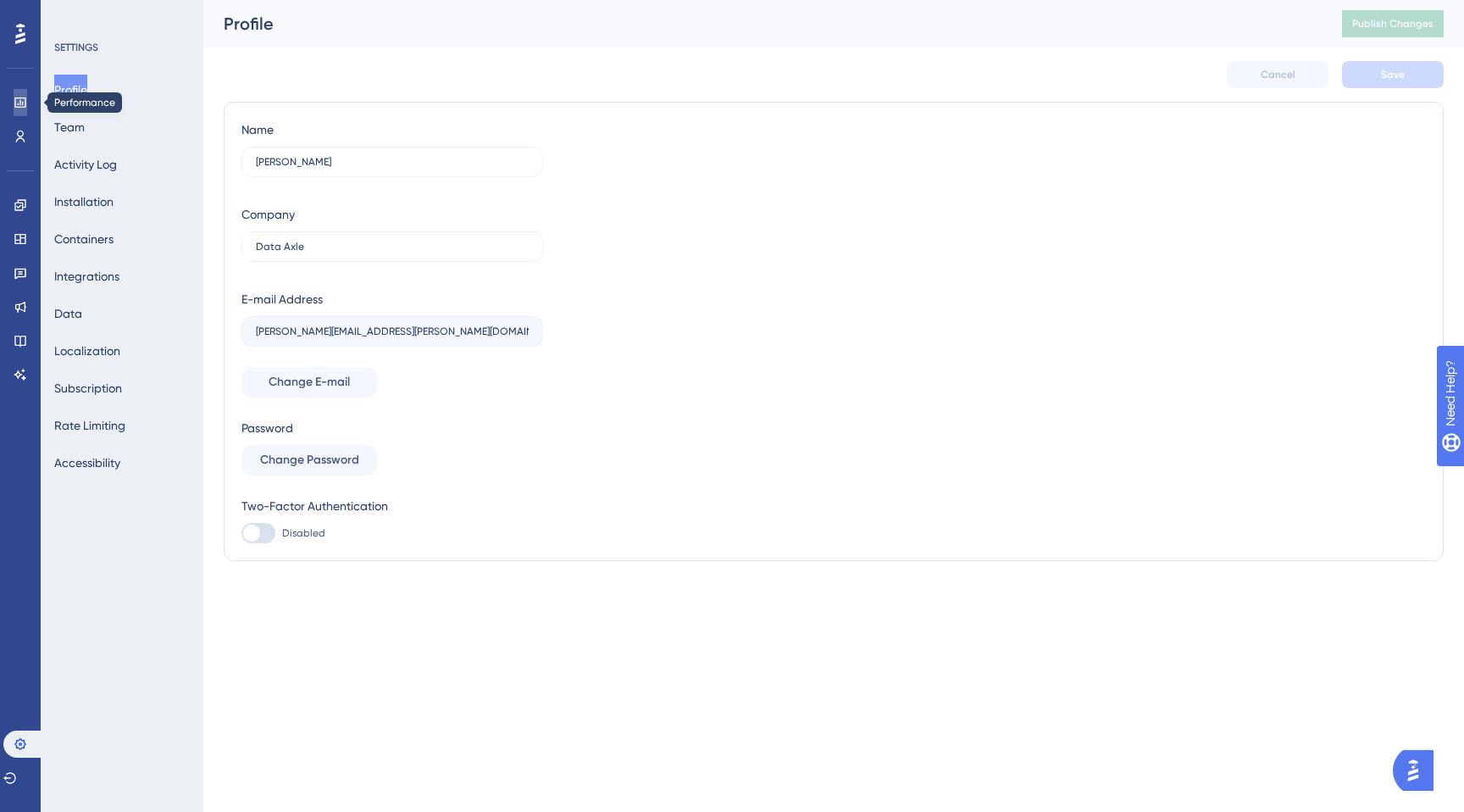
click at [23, 96] on icon at bounding box center [20, 102] width 14 height 14
